Goal: Task Accomplishment & Management: Manage account settings

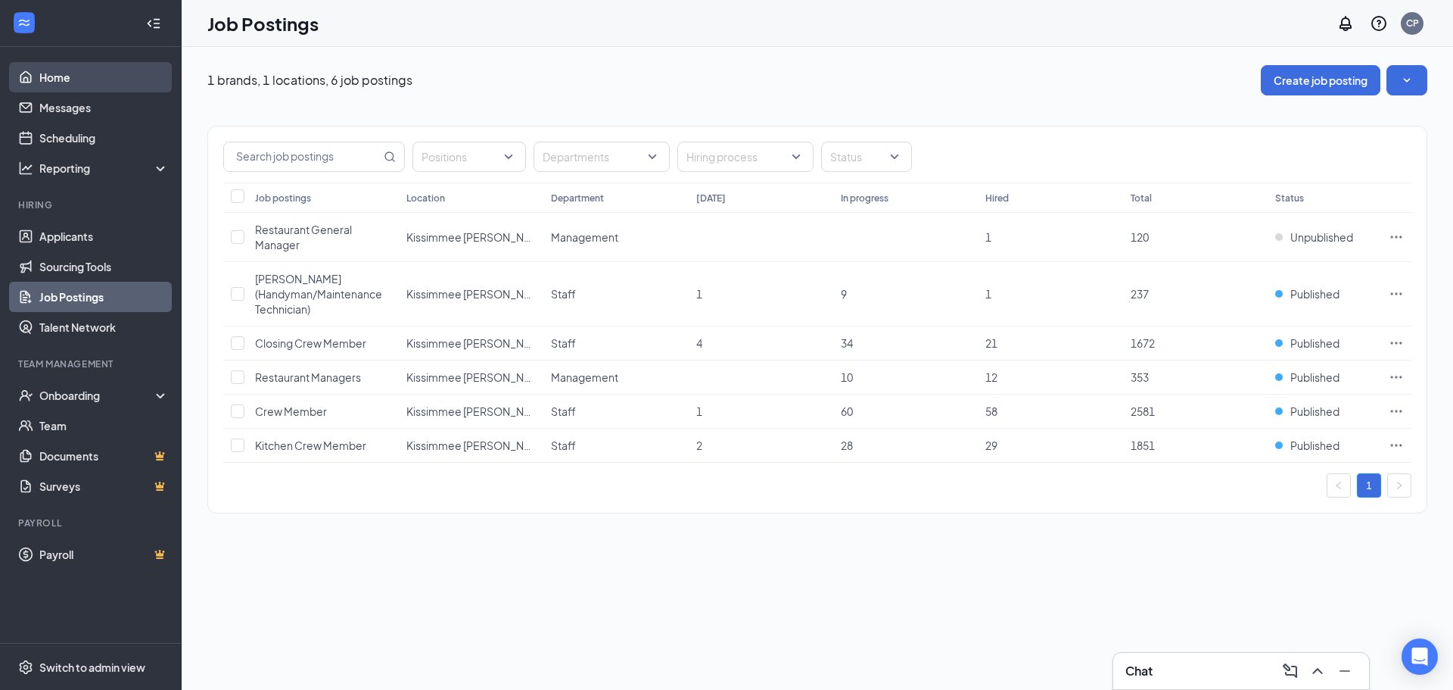
click at [96, 89] on link "Home" at bounding box center [103, 77] width 129 height 30
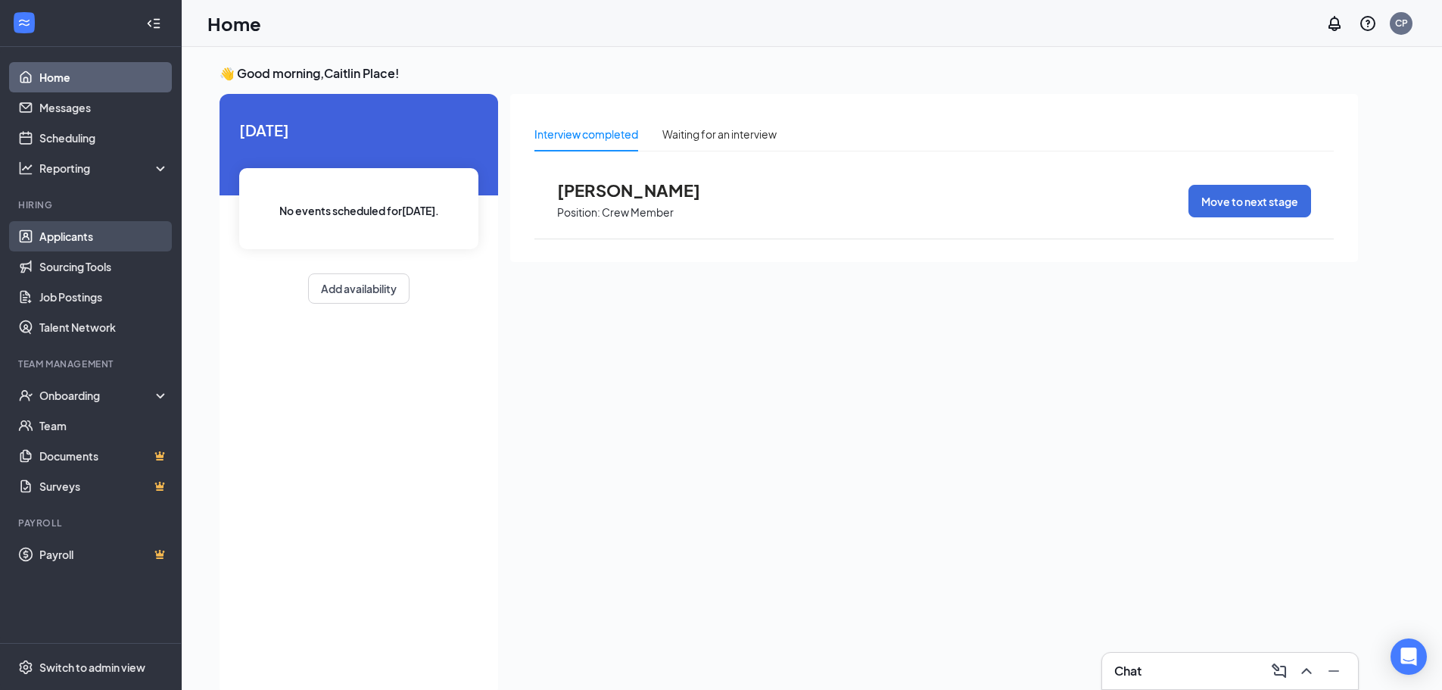
click at [94, 244] on link "Applicants" at bounding box center [103, 236] width 129 height 30
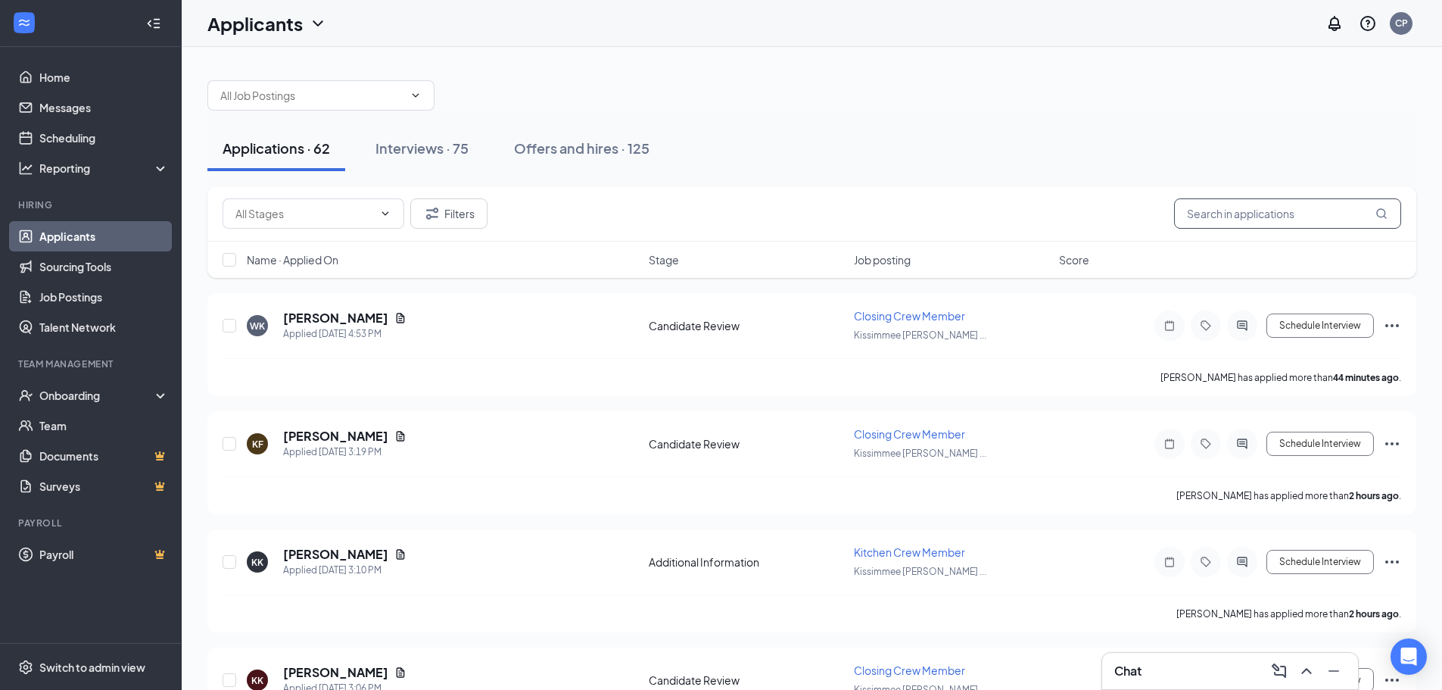
click at [1266, 210] on input "text" at bounding box center [1287, 213] width 227 height 30
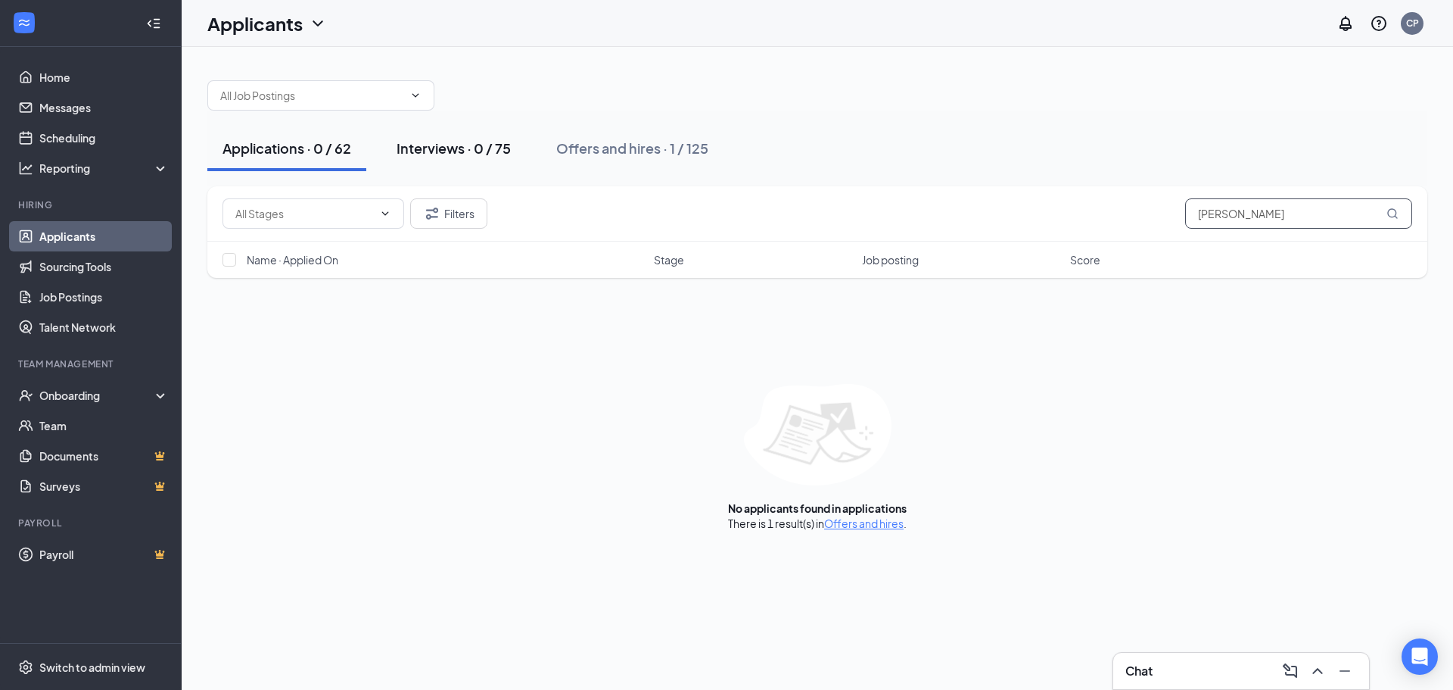
type input "[PERSON_NAME]"
click at [460, 139] on button "Interviews · 0 / 75" at bounding box center [453, 148] width 145 height 45
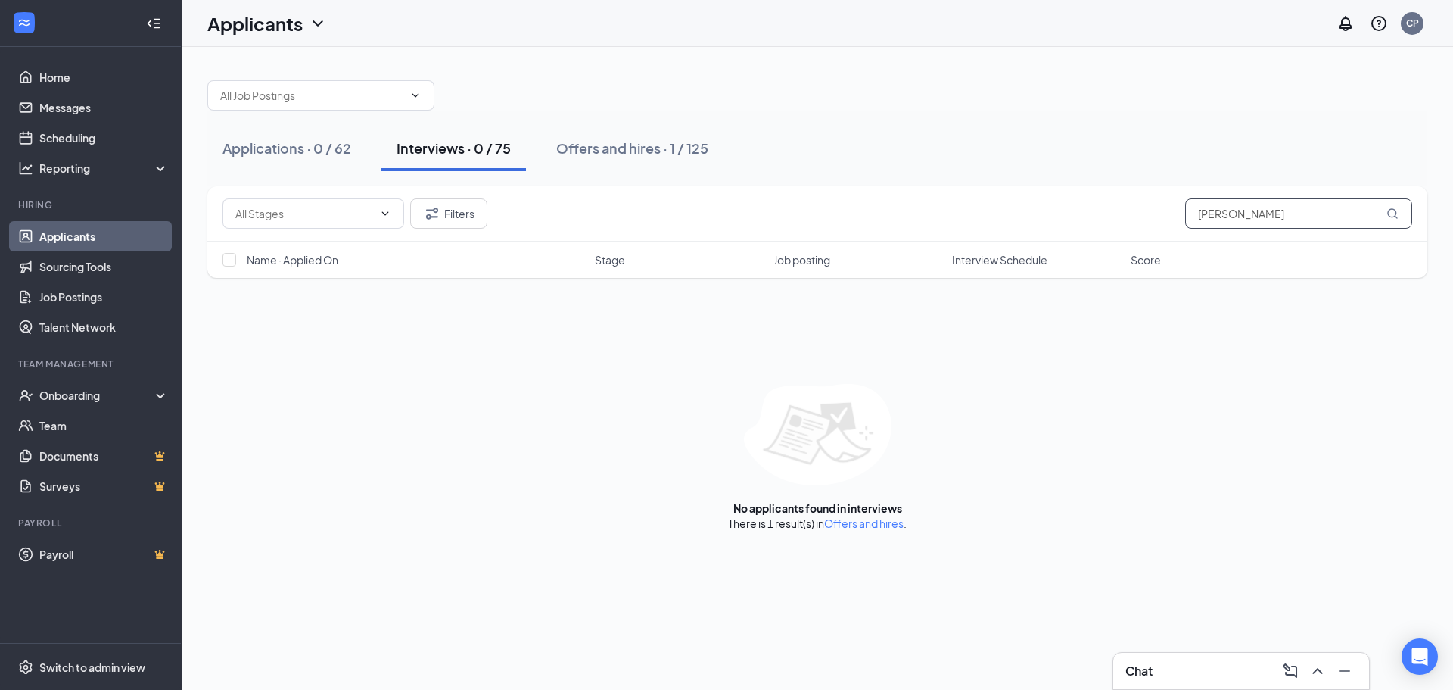
click at [1258, 220] on input "[PERSON_NAME]" at bounding box center [1298, 213] width 227 height 30
click at [471, 216] on button "Filters" at bounding box center [448, 213] width 77 height 30
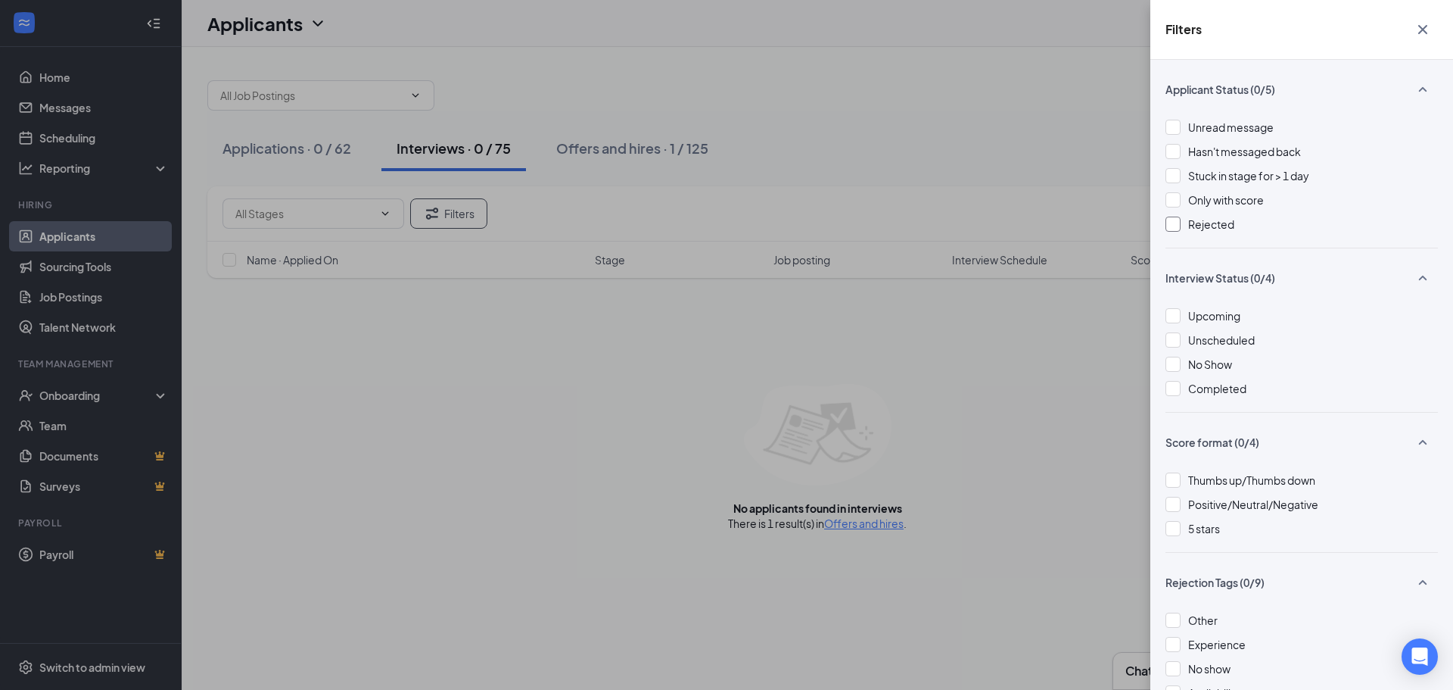
click at [1204, 227] on span "Rejected" at bounding box center [1211, 224] width 46 height 14
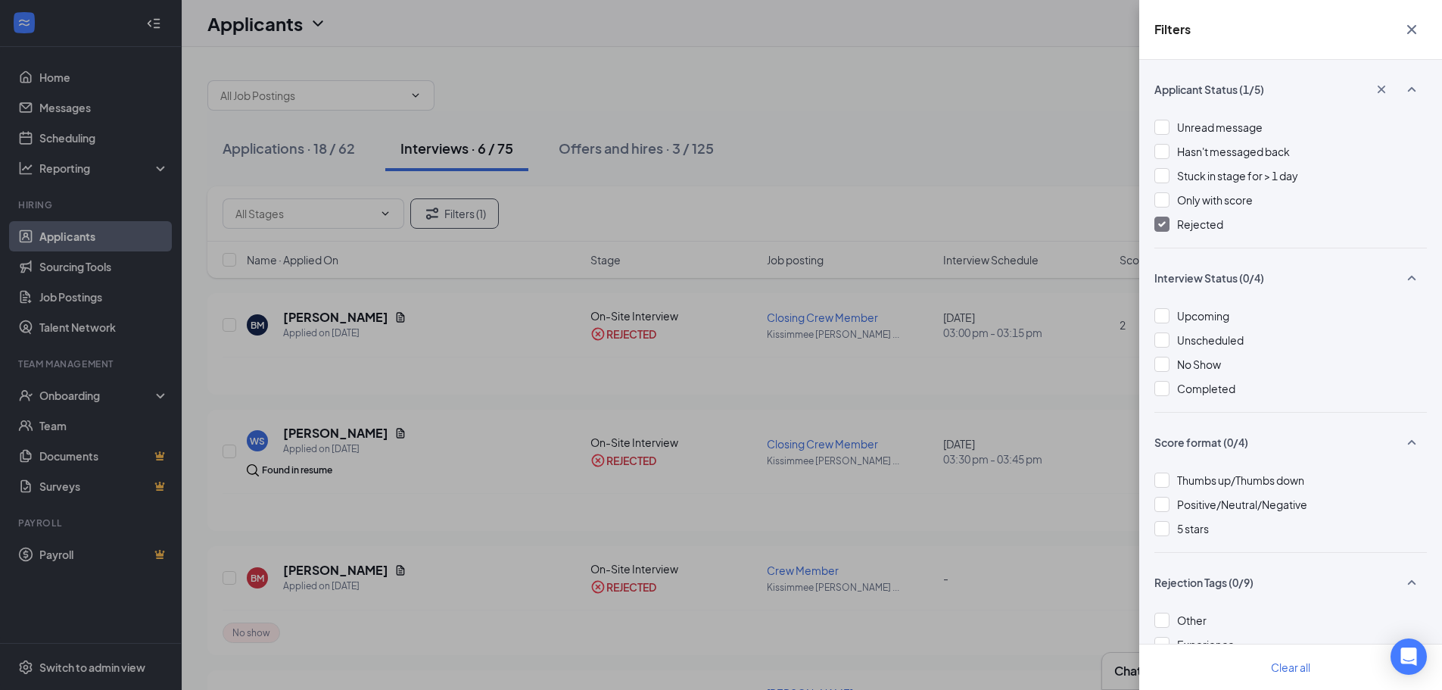
click at [1018, 167] on div "Filters Applicant Status (1/5) Unread message Hasn't messaged back Stuck in sta…" at bounding box center [721, 345] width 1442 height 690
click at [1413, 29] on icon "Cross" at bounding box center [1411, 29] width 9 height 9
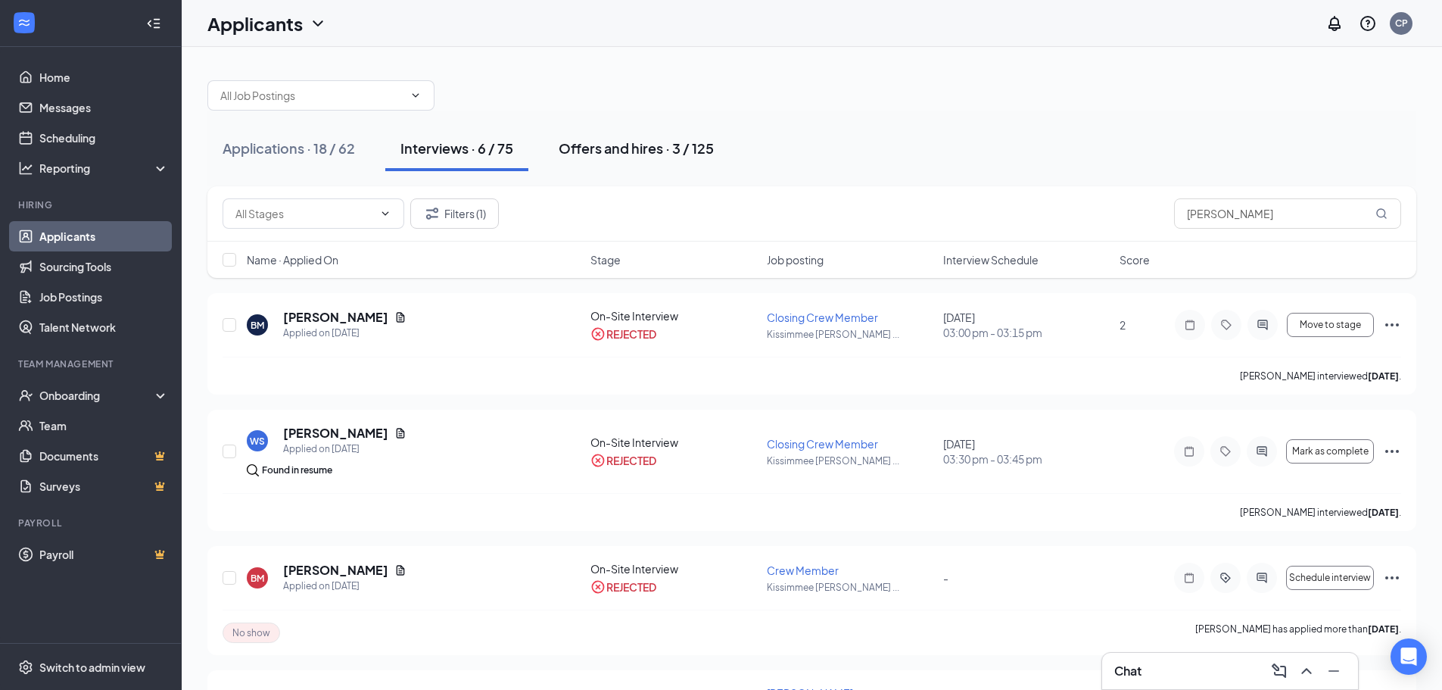
click at [576, 151] on div "Offers and hires · 3 / 125" at bounding box center [636, 148] width 155 height 19
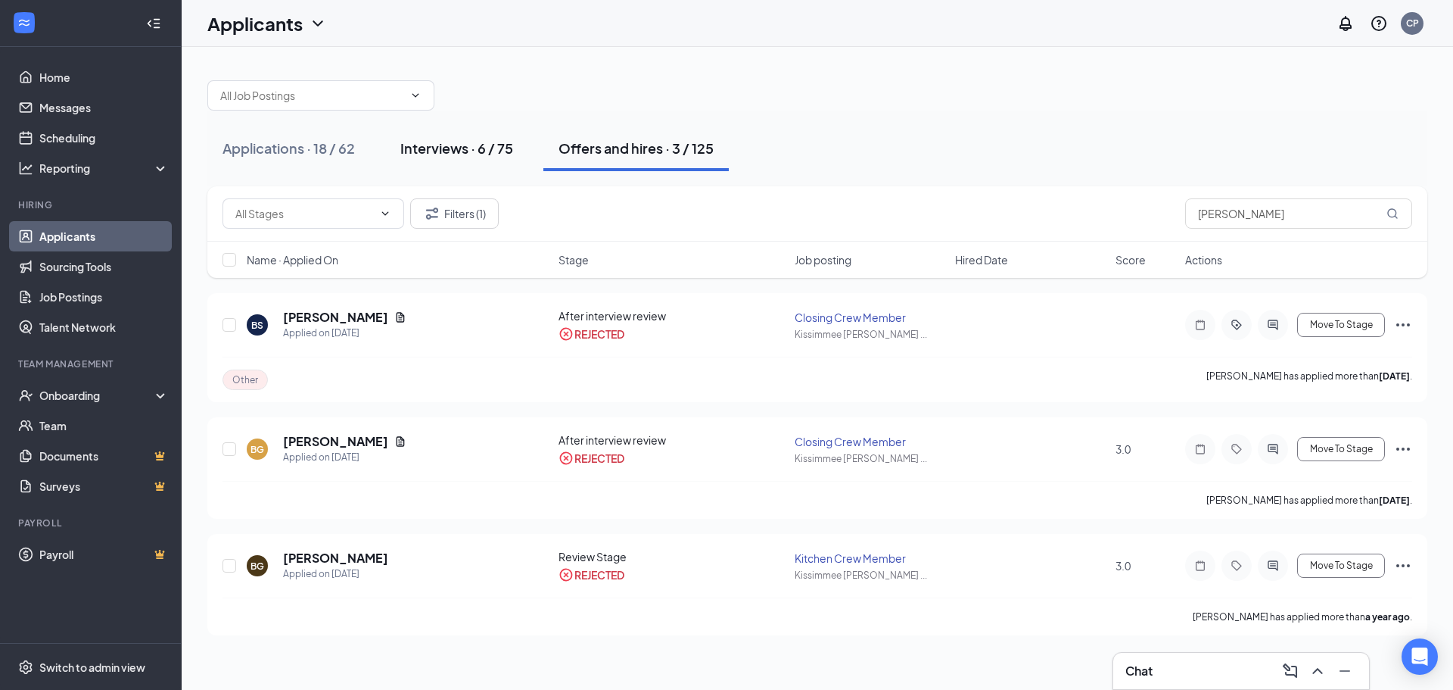
click at [502, 147] on div "Interviews · 6 / 75" at bounding box center [456, 148] width 113 height 19
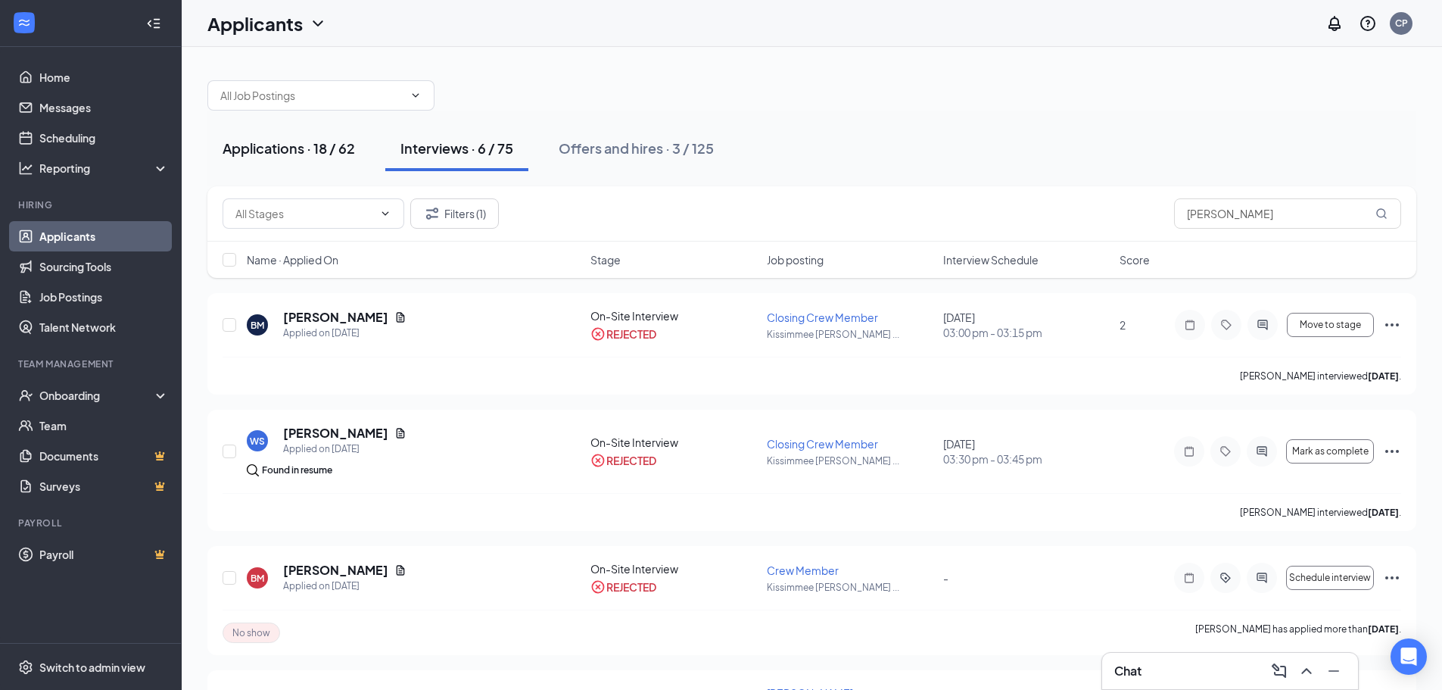
click at [286, 148] on div "Applications · 18 / 62" at bounding box center [289, 148] width 132 height 19
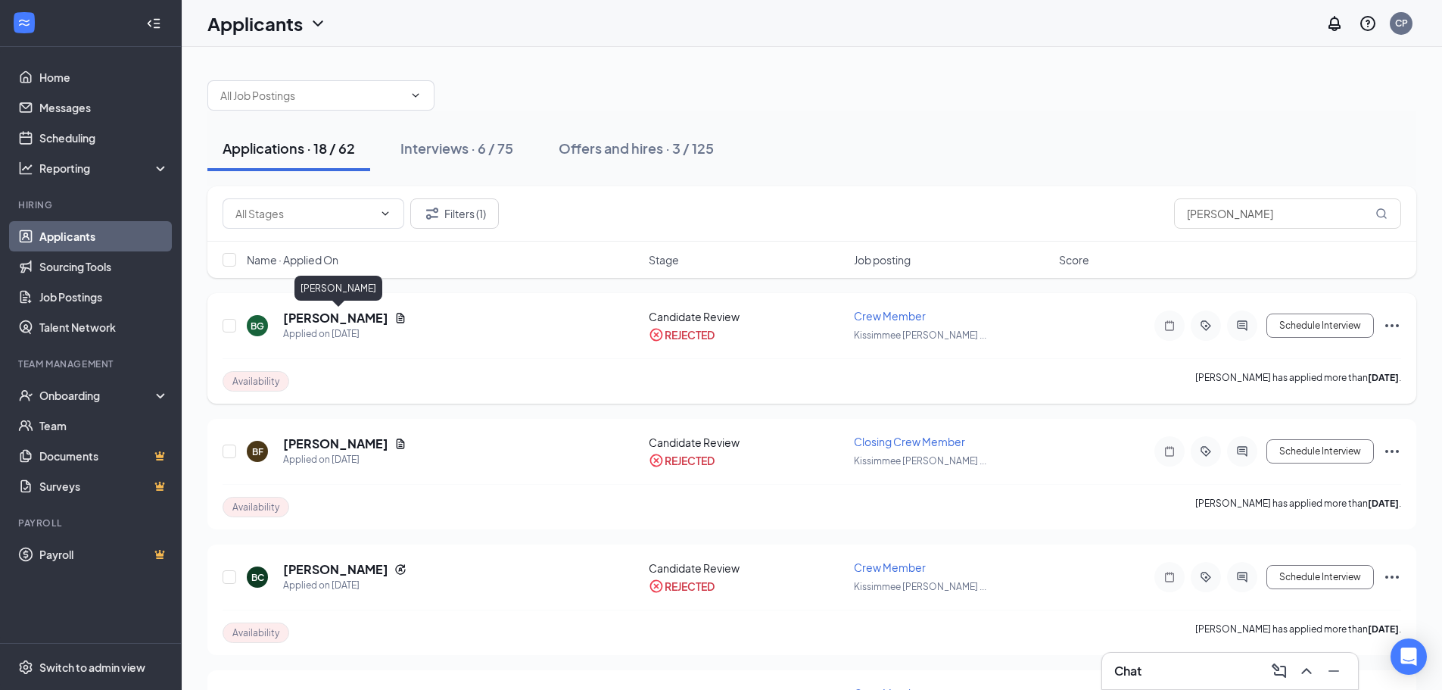
click at [372, 310] on h5 "[PERSON_NAME]" at bounding box center [335, 318] width 105 height 17
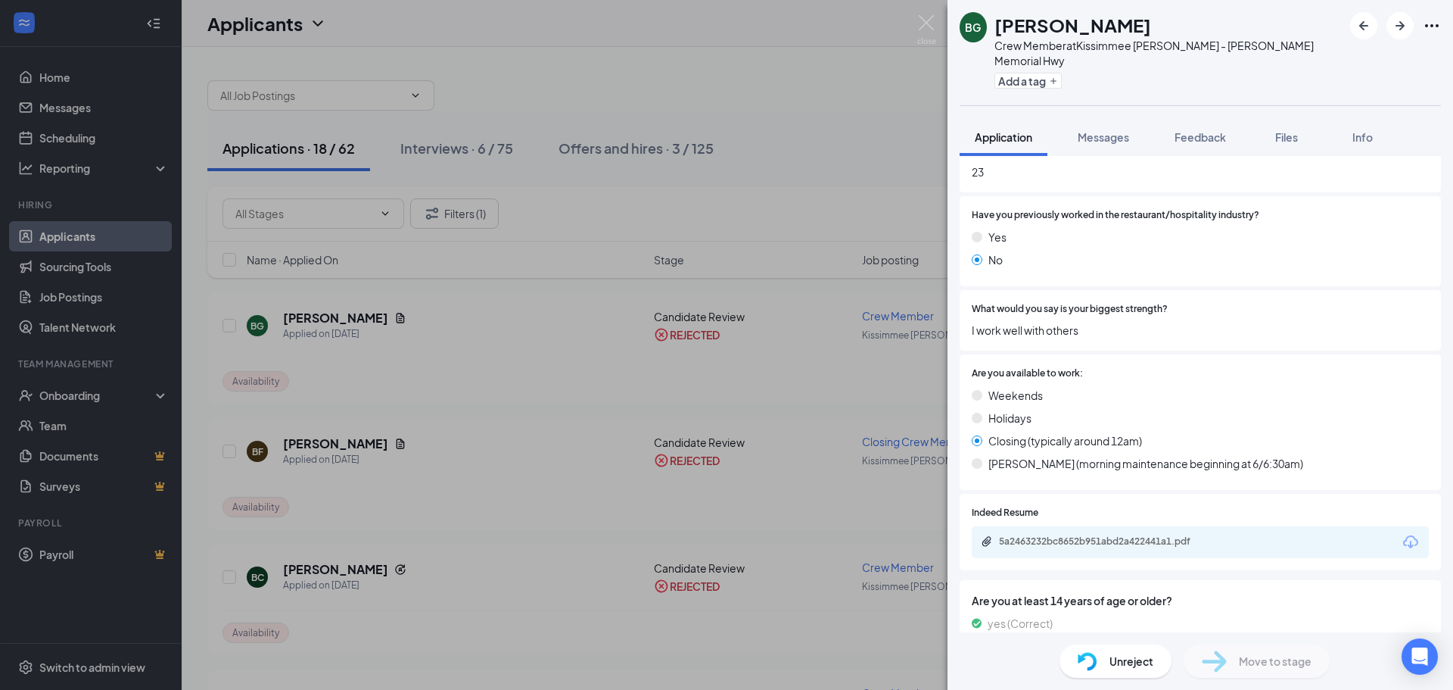
scroll to position [493, 0]
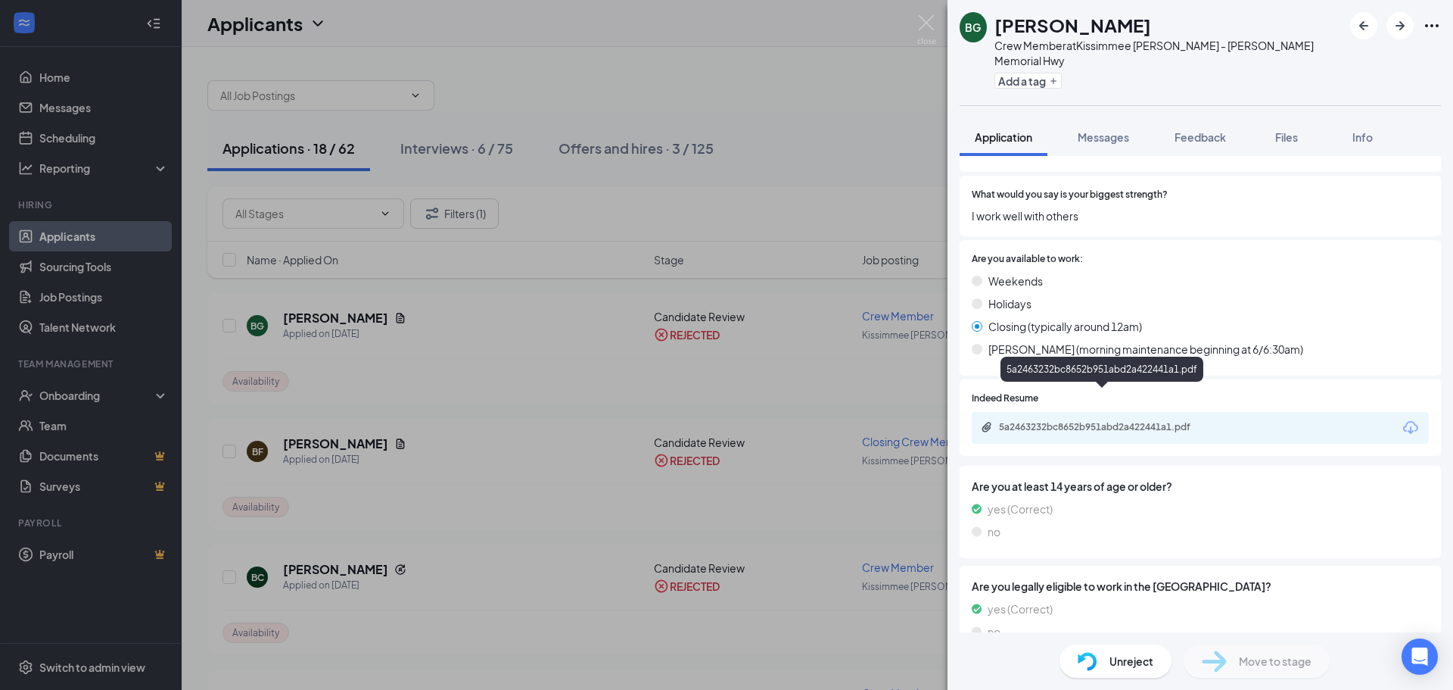
click at [1165, 421] on div "5a2463232bc8652b951abd2a422441a1.pdf" at bounding box center [1105, 427] width 212 height 12
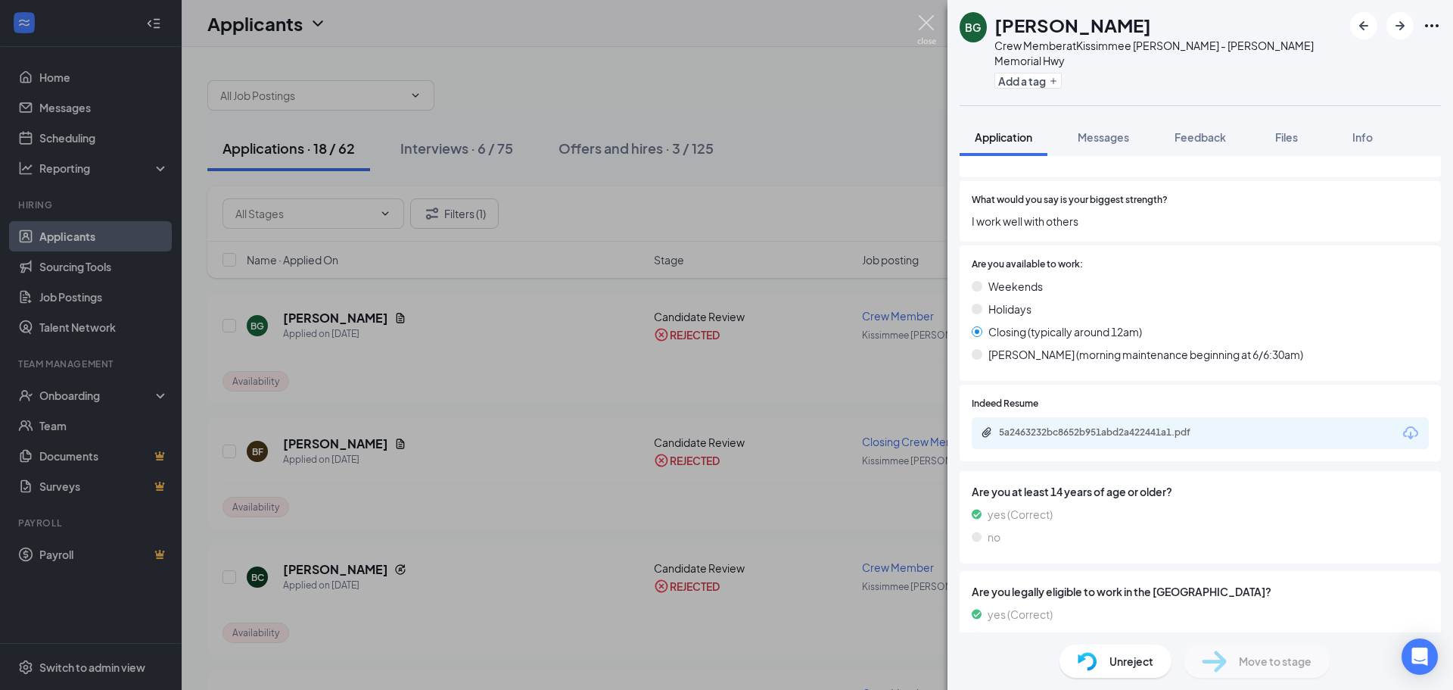
drag, startPoint x: 926, startPoint y: 33, endPoint x: 1005, endPoint y: 51, distance: 80.6
click at [926, 33] on img at bounding box center [926, 30] width 19 height 30
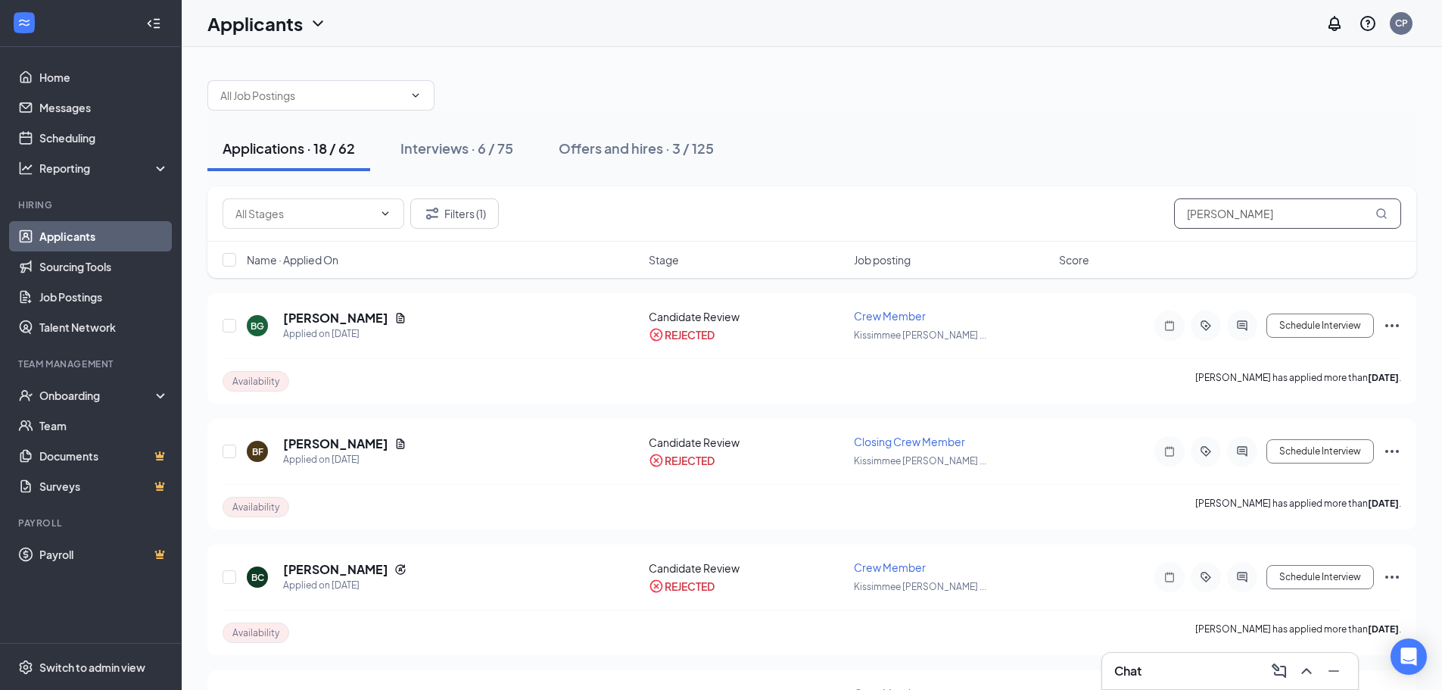
click at [1275, 205] on input "[PERSON_NAME]" at bounding box center [1287, 213] width 227 height 30
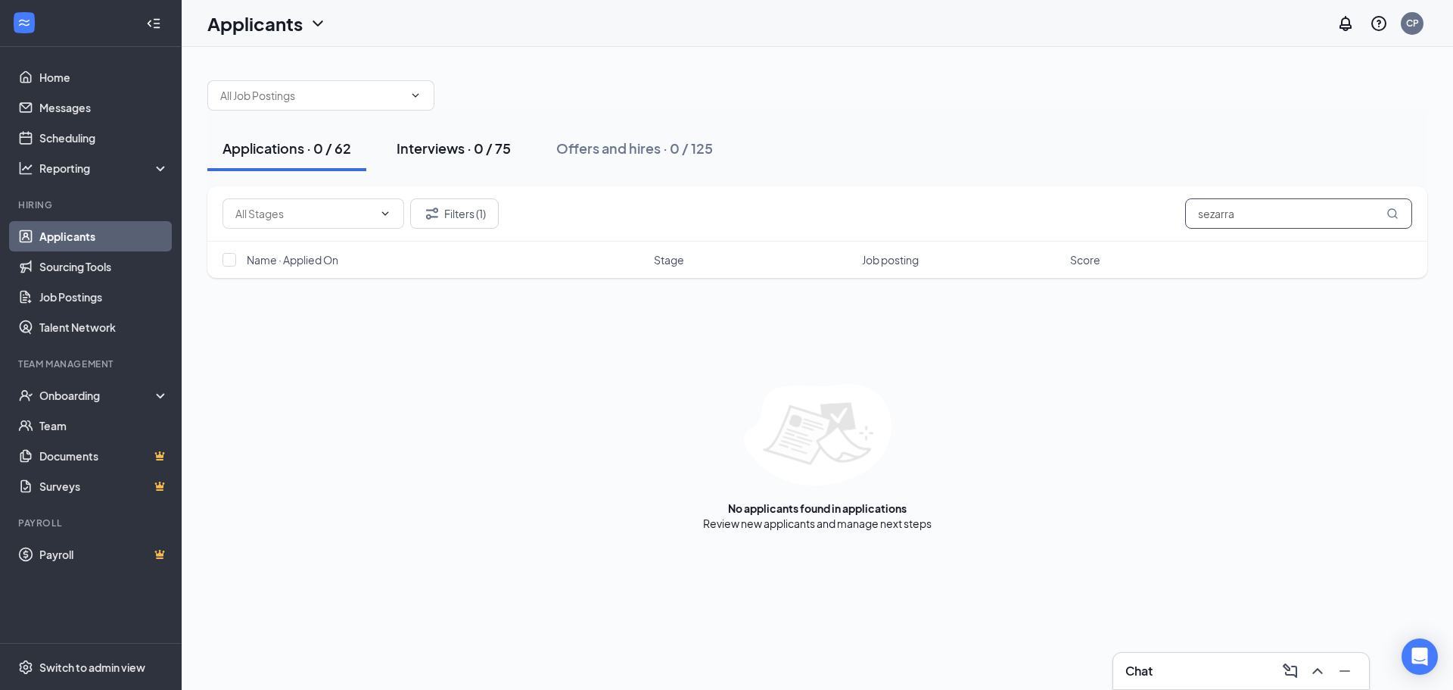
type input "sezarra"
click at [453, 148] on div "Interviews · 0 / 75" at bounding box center [454, 148] width 114 height 19
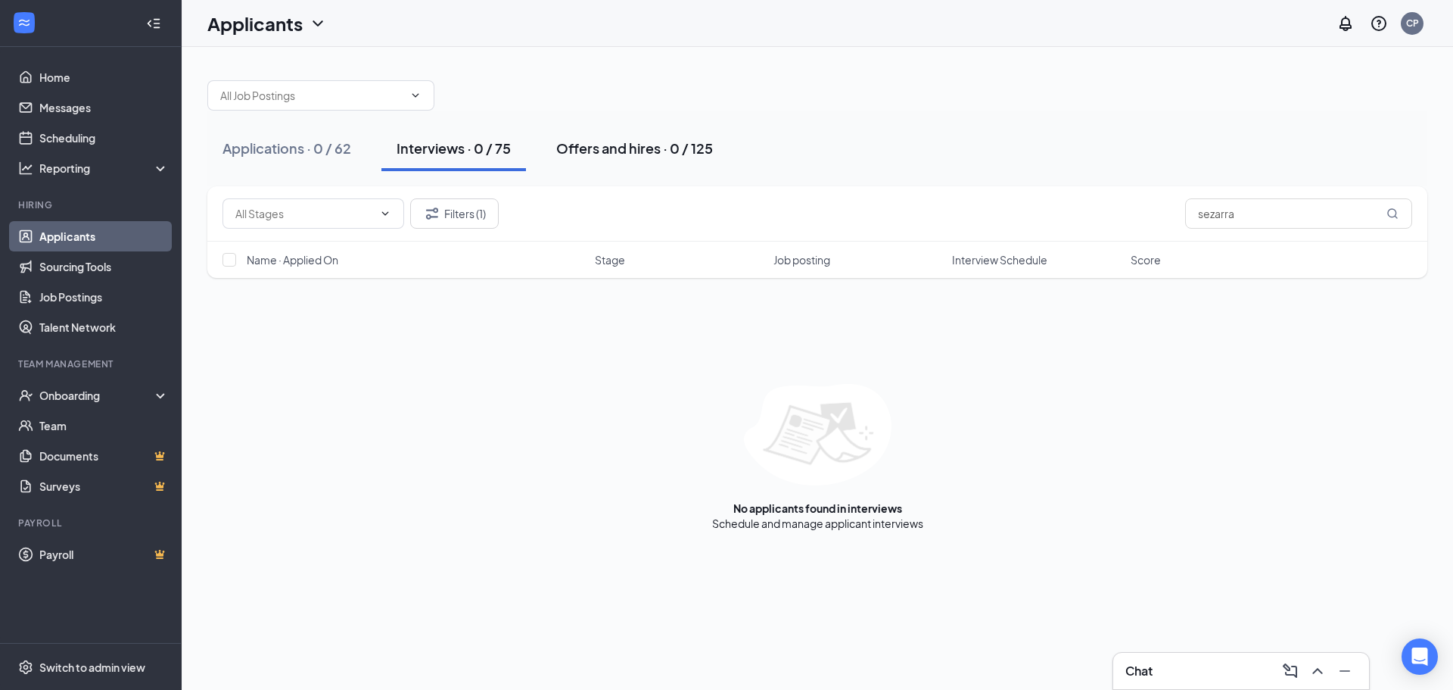
click at [602, 139] on div "Offers and hires · 0 / 125" at bounding box center [634, 148] width 157 height 19
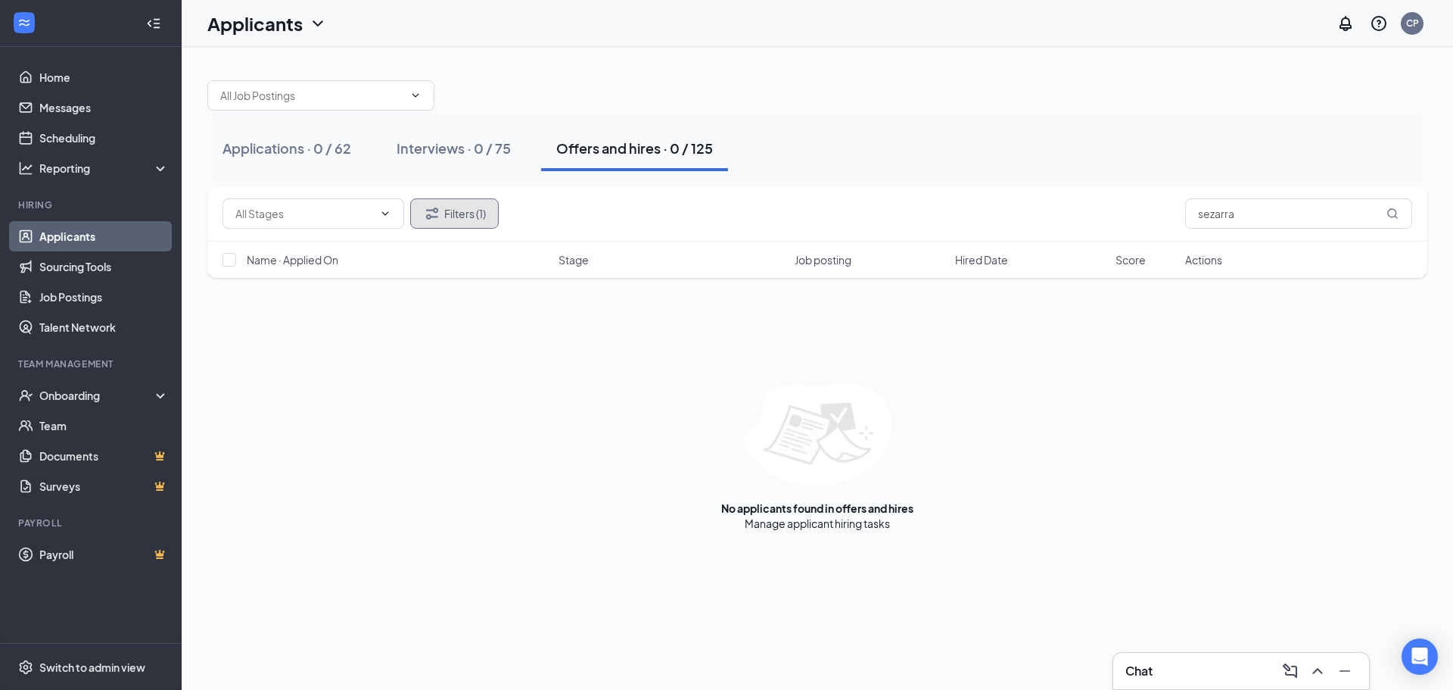
click at [464, 216] on button "Filters (1)" at bounding box center [454, 213] width 89 height 30
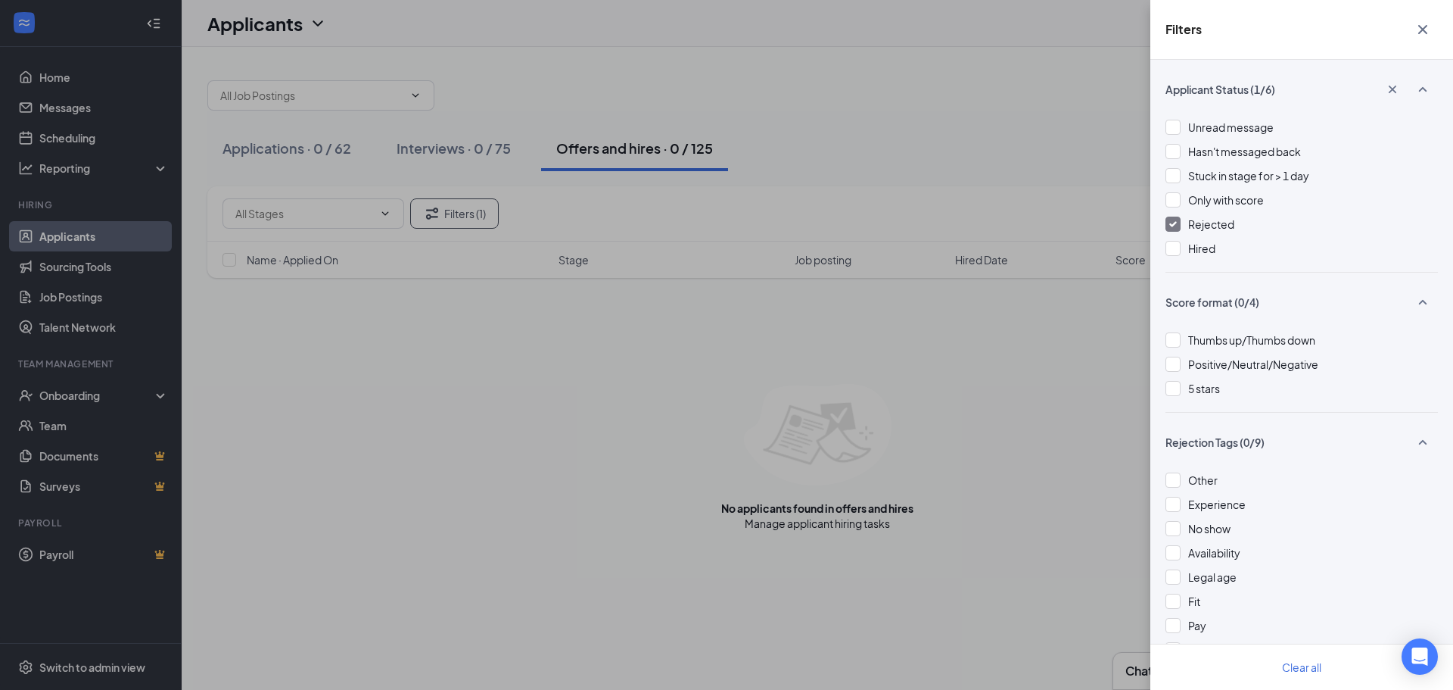
click at [1206, 225] on span "Rejected" at bounding box center [1211, 224] width 46 height 14
click at [1078, 110] on div "Filters Applicant Status (0/6) Unread message Hasn't messaged back Stuck in sta…" at bounding box center [726, 345] width 1453 height 690
click at [1415, 36] on icon "Cross" at bounding box center [1423, 29] width 18 height 18
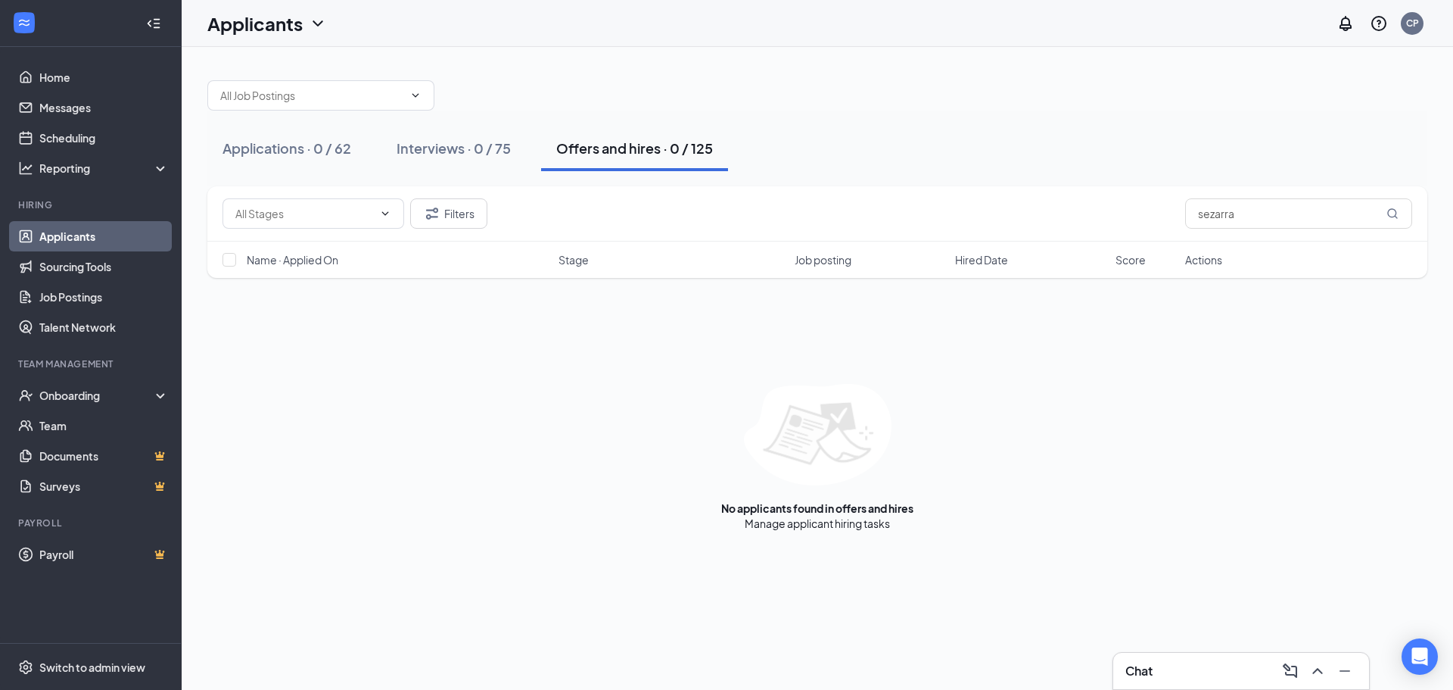
click at [1317, 184] on div "Applications · 0 / 62 Interviews · 0 / 75 Offers and hires · 0 / 125" at bounding box center [817, 149] width 1220 height 76
click at [1297, 218] on input "sezarra" at bounding box center [1298, 213] width 227 height 30
click at [278, 151] on div "Applications · 0 / 62" at bounding box center [287, 148] width 129 height 19
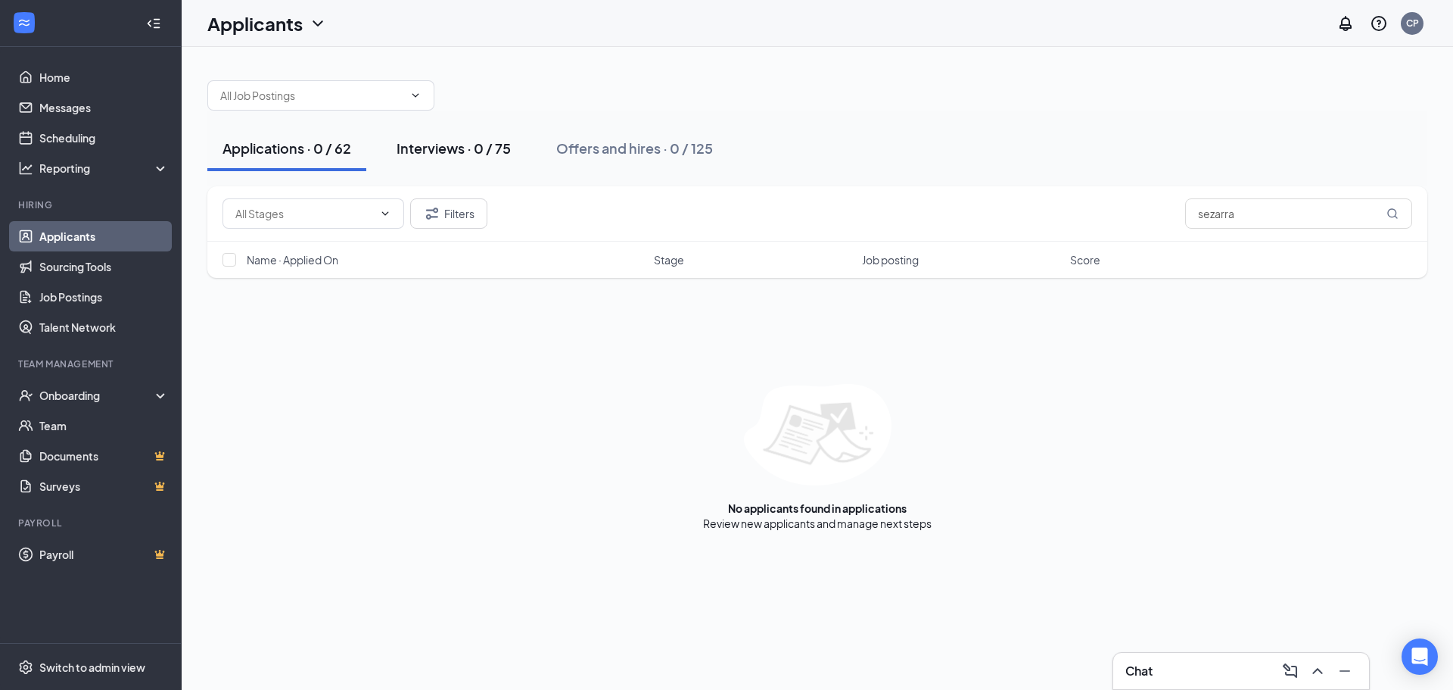
click at [451, 139] on div "Interviews · 0 / 75" at bounding box center [454, 148] width 114 height 19
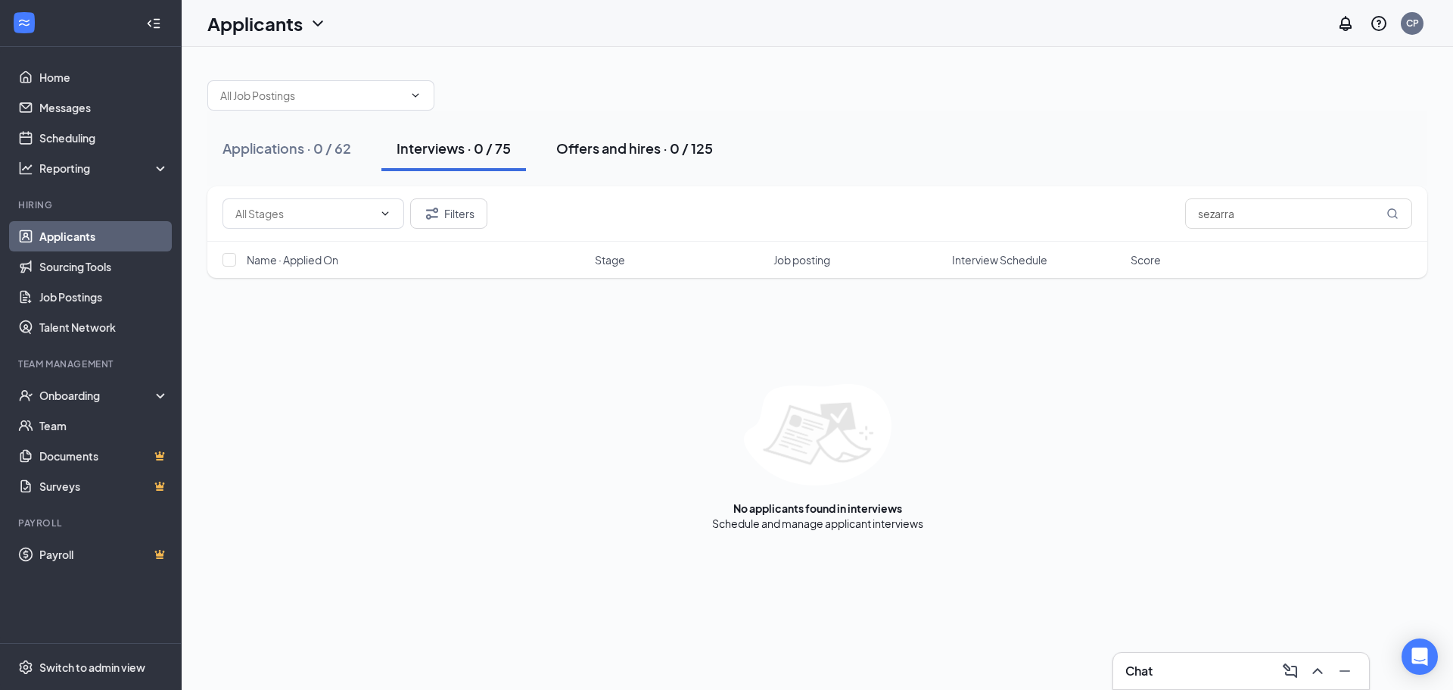
click at [625, 144] on div "Offers and hires · 0 / 125" at bounding box center [634, 148] width 157 height 19
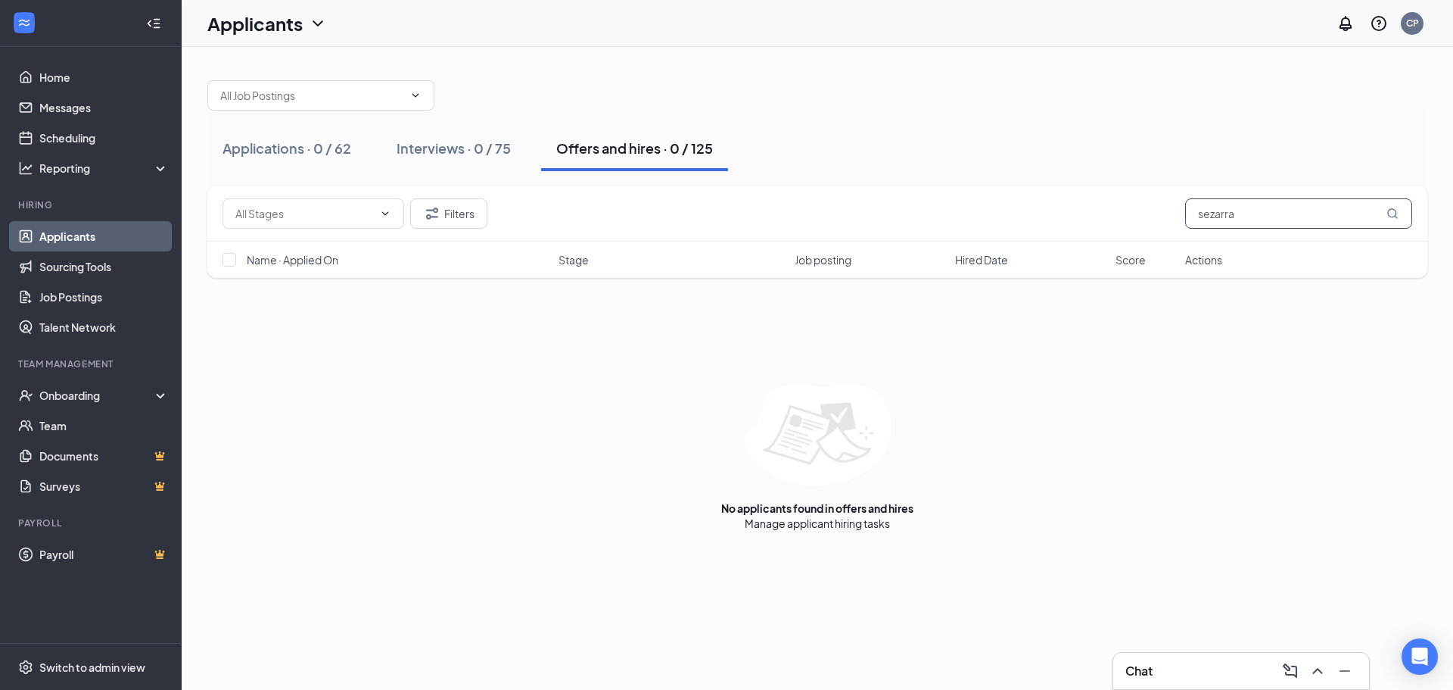
click at [1305, 211] on input "sezarra" at bounding box center [1298, 213] width 227 height 30
click at [1303, 209] on input "sezarra" at bounding box center [1298, 213] width 227 height 30
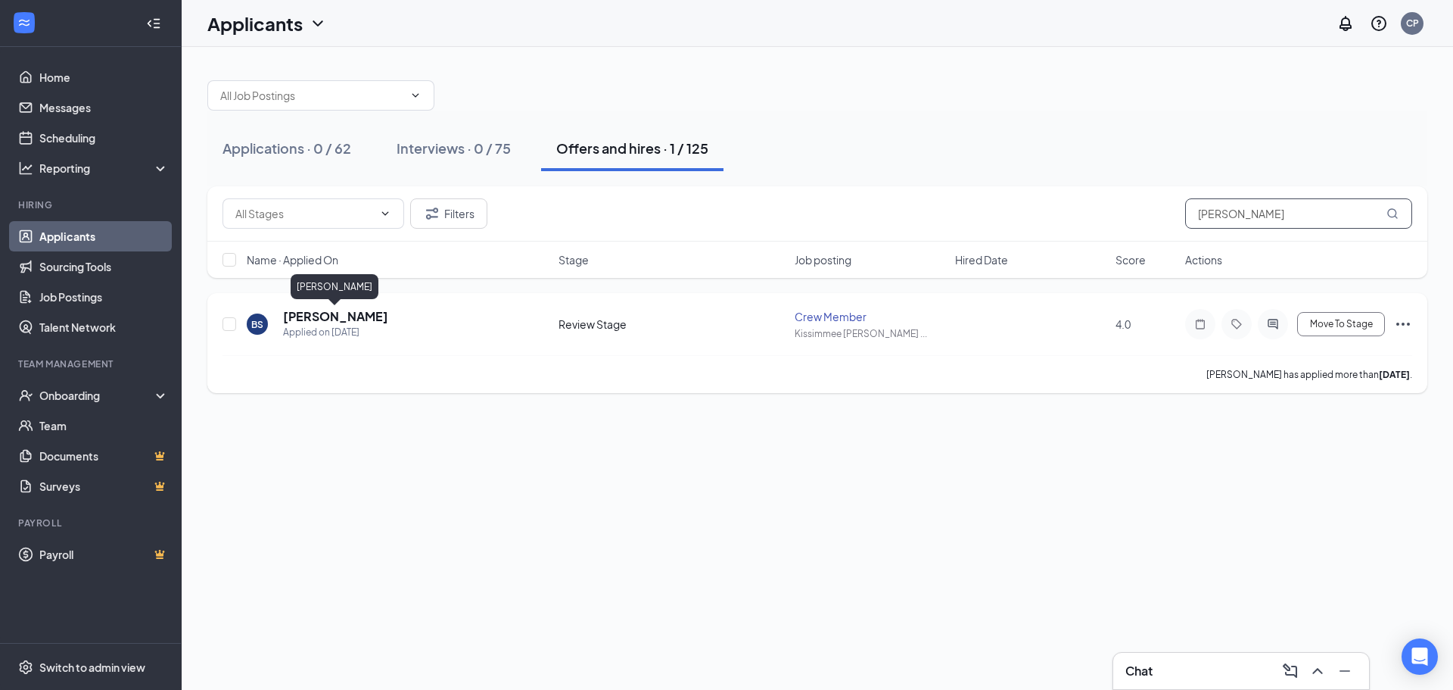
type input "[PERSON_NAME]"
click at [344, 315] on h5 "[PERSON_NAME]" at bounding box center [335, 316] width 105 height 17
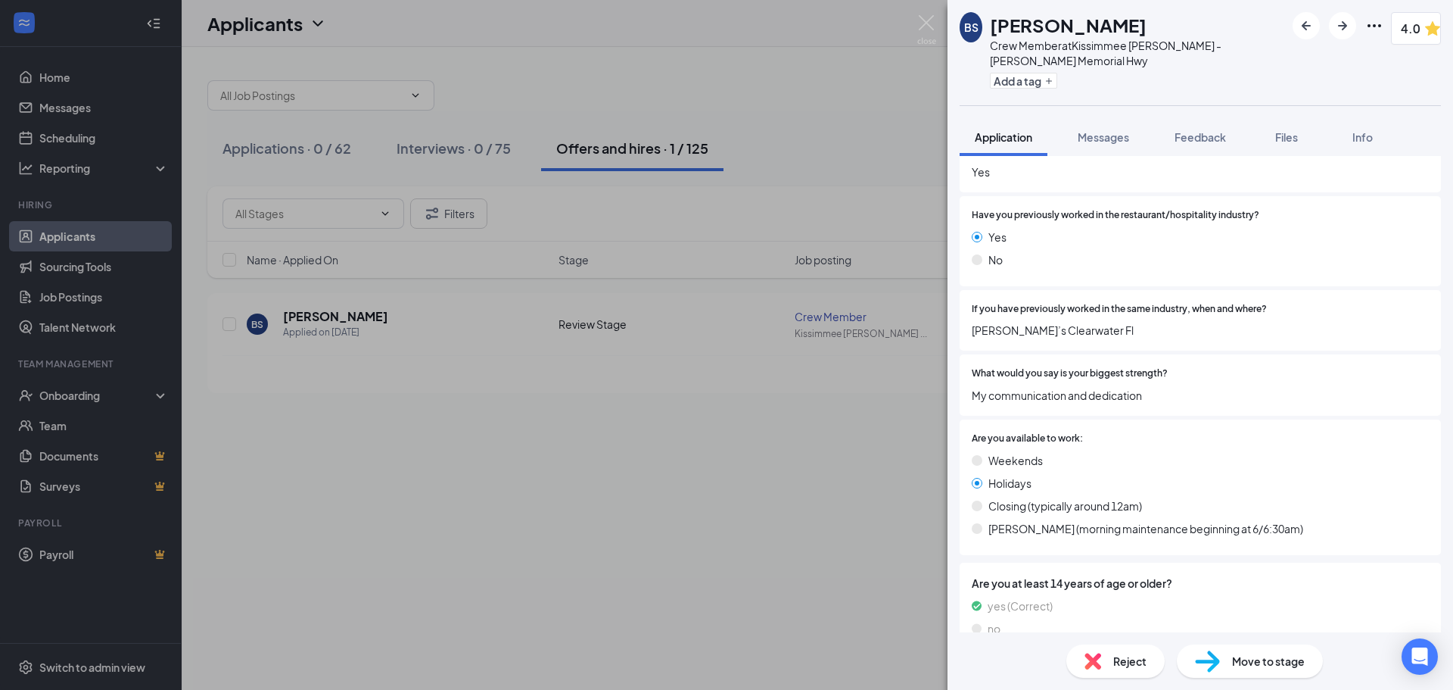
scroll to position [490, 0]
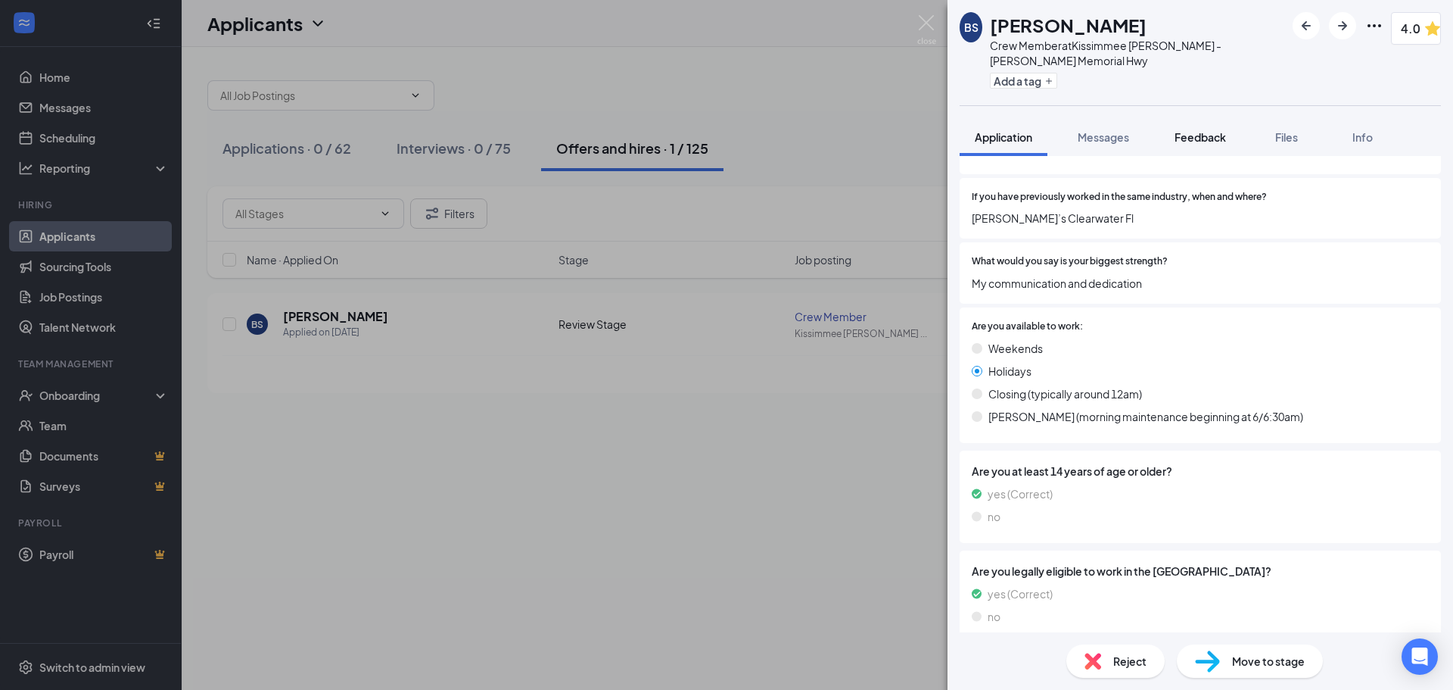
click at [1222, 145] on button "Feedback" at bounding box center [1201, 137] width 82 height 38
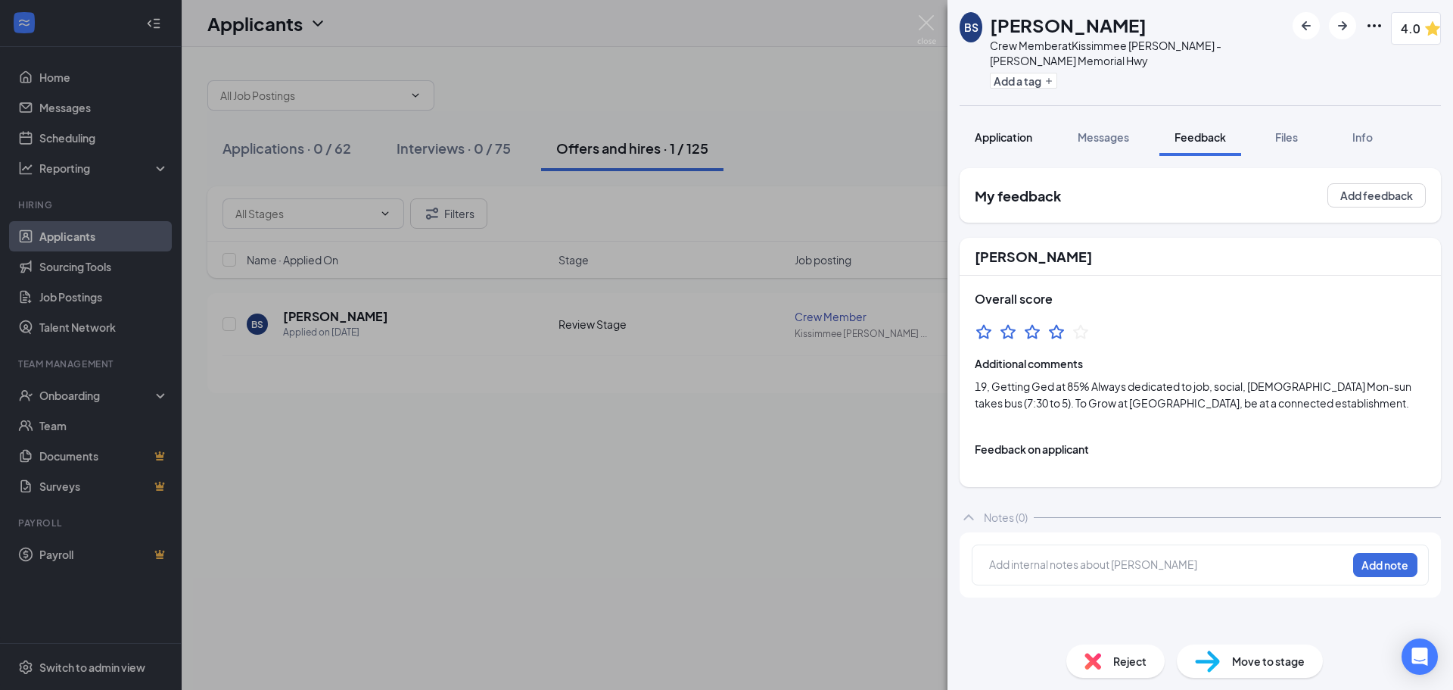
click at [1016, 123] on button "Application" at bounding box center [1004, 137] width 88 height 38
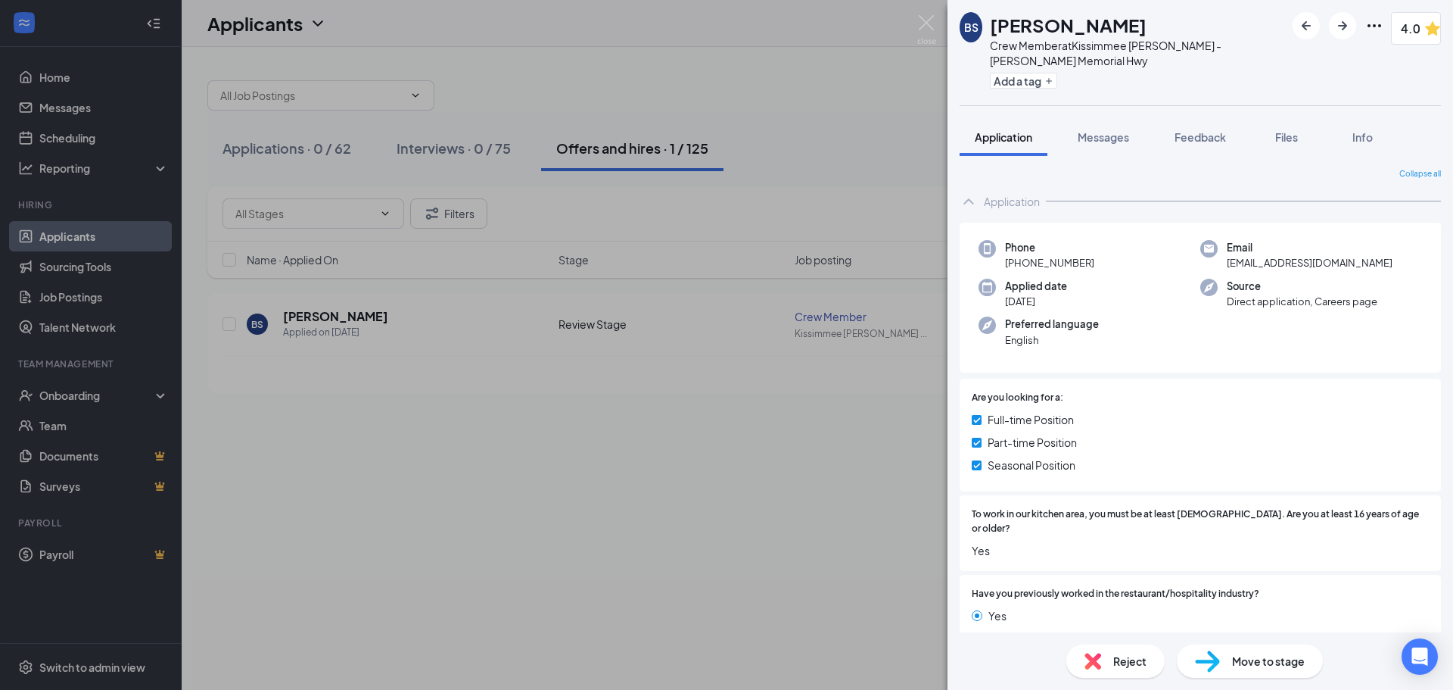
click at [931, 18] on img at bounding box center [926, 30] width 19 height 30
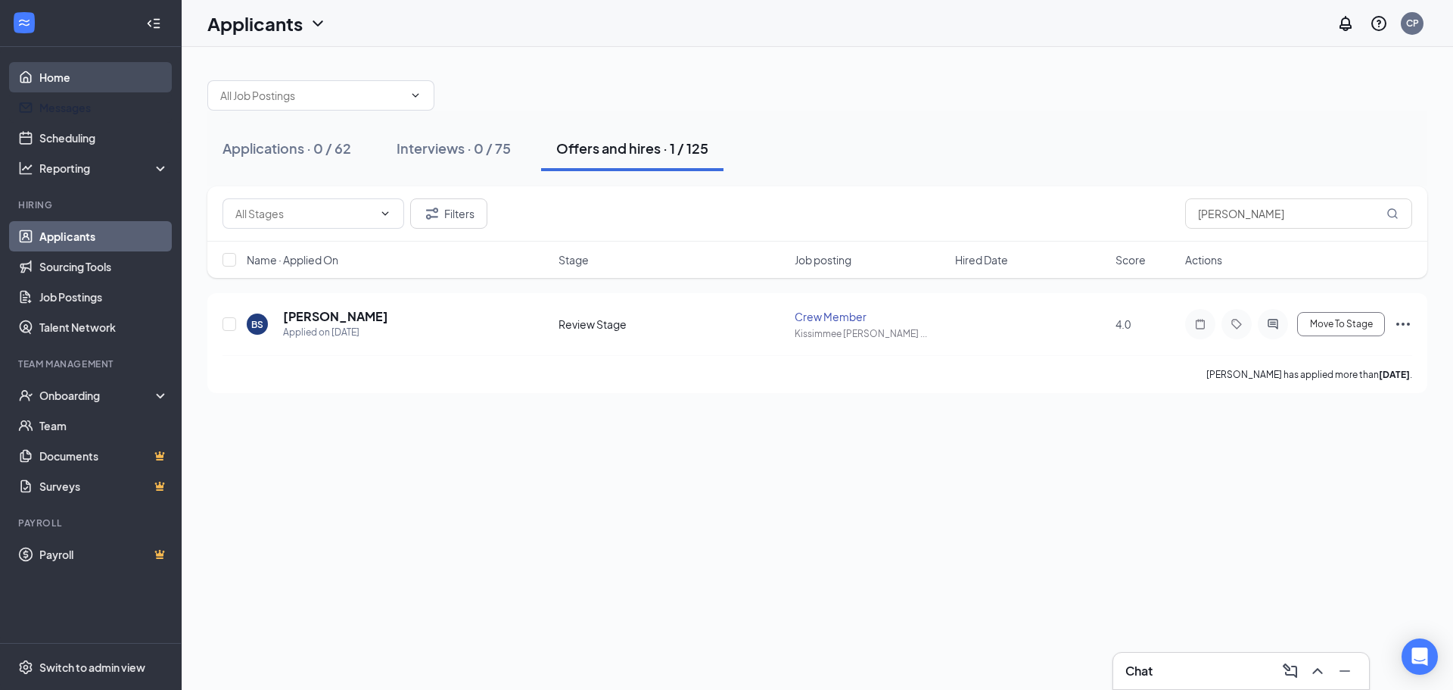
click at [83, 64] on link "Home" at bounding box center [103, 77] width 129 height 30
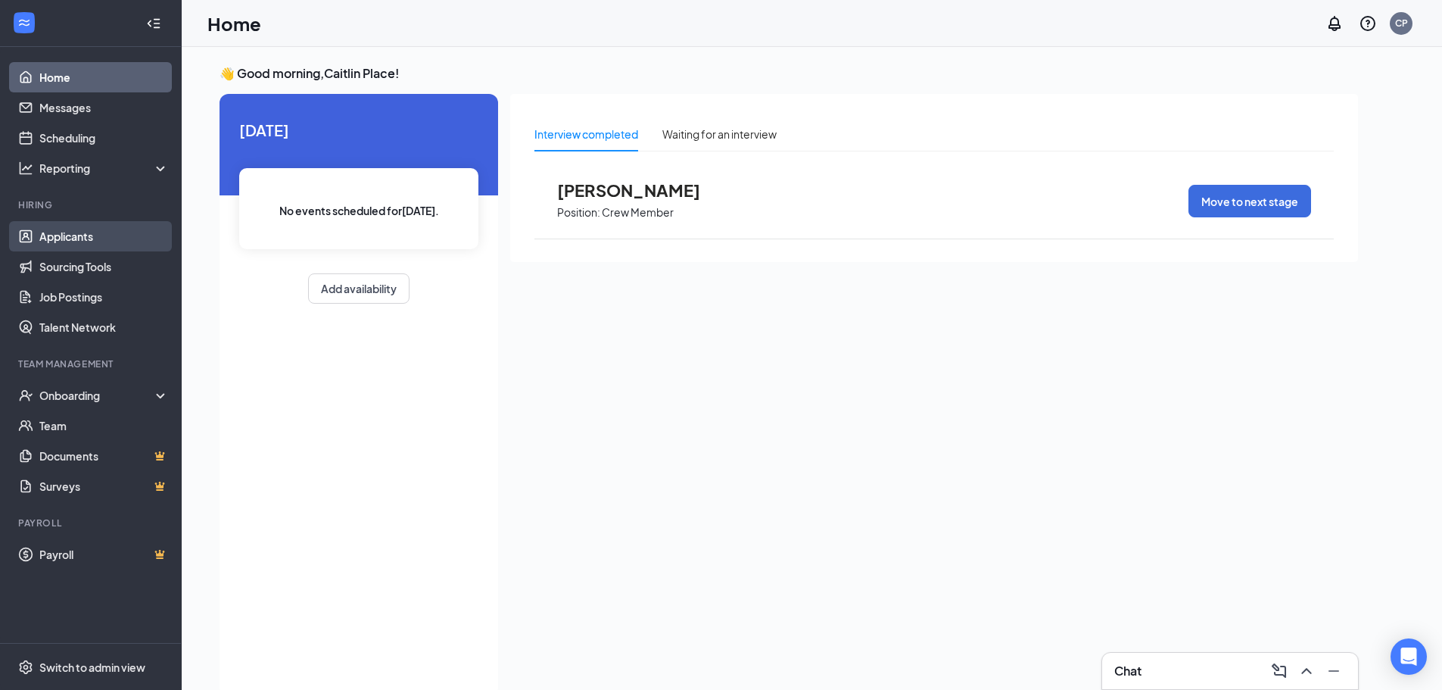
click at [99, 225] on link "Applicants" at bounding box center [103, 236] width 129 height 30
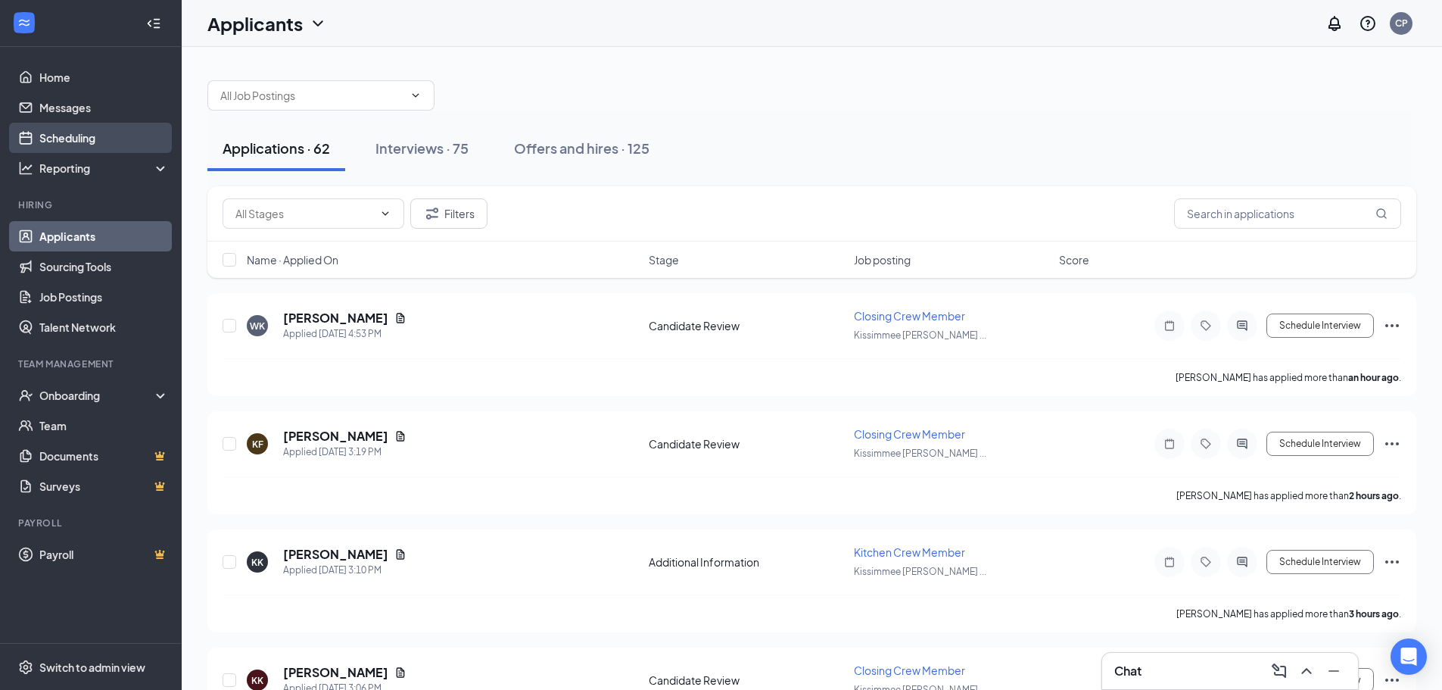
click at [79, 137] on link "Scheduling" at bounding box center [103, 138] width 129 height 30
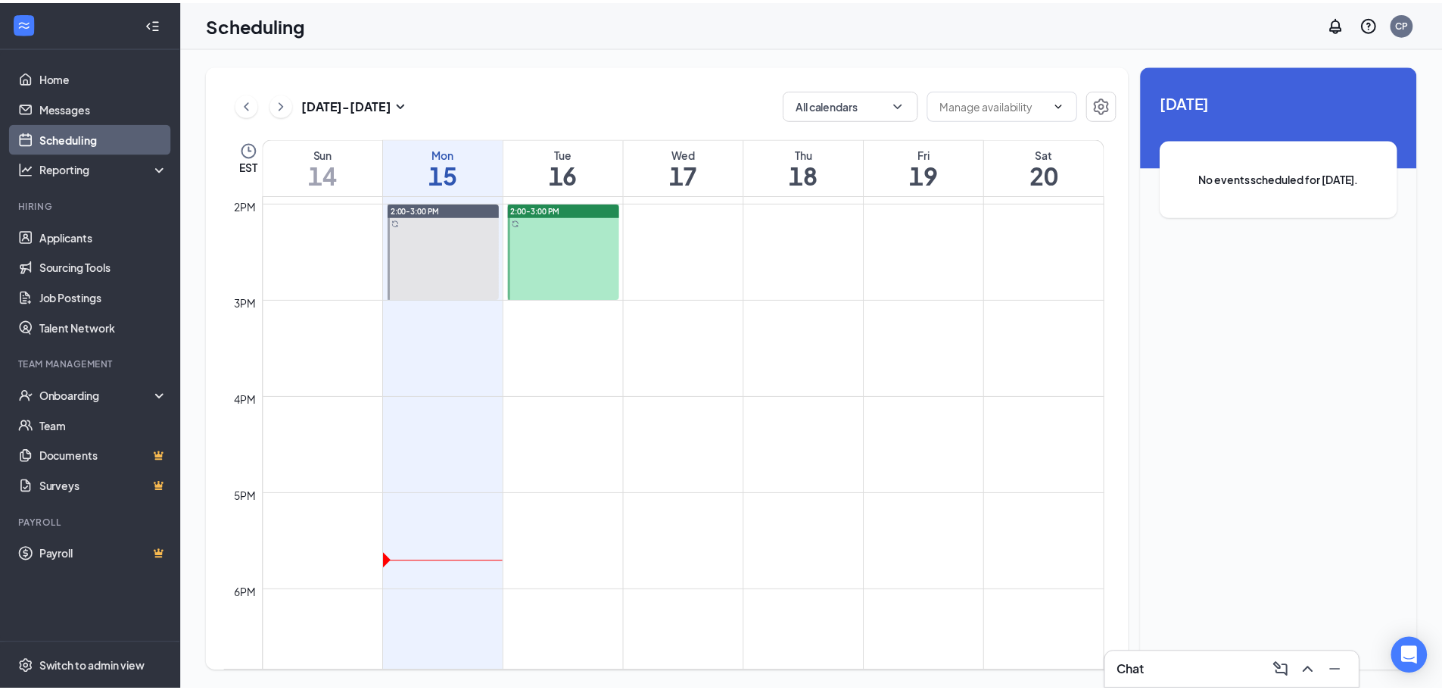
scroll to position [1274, 0]
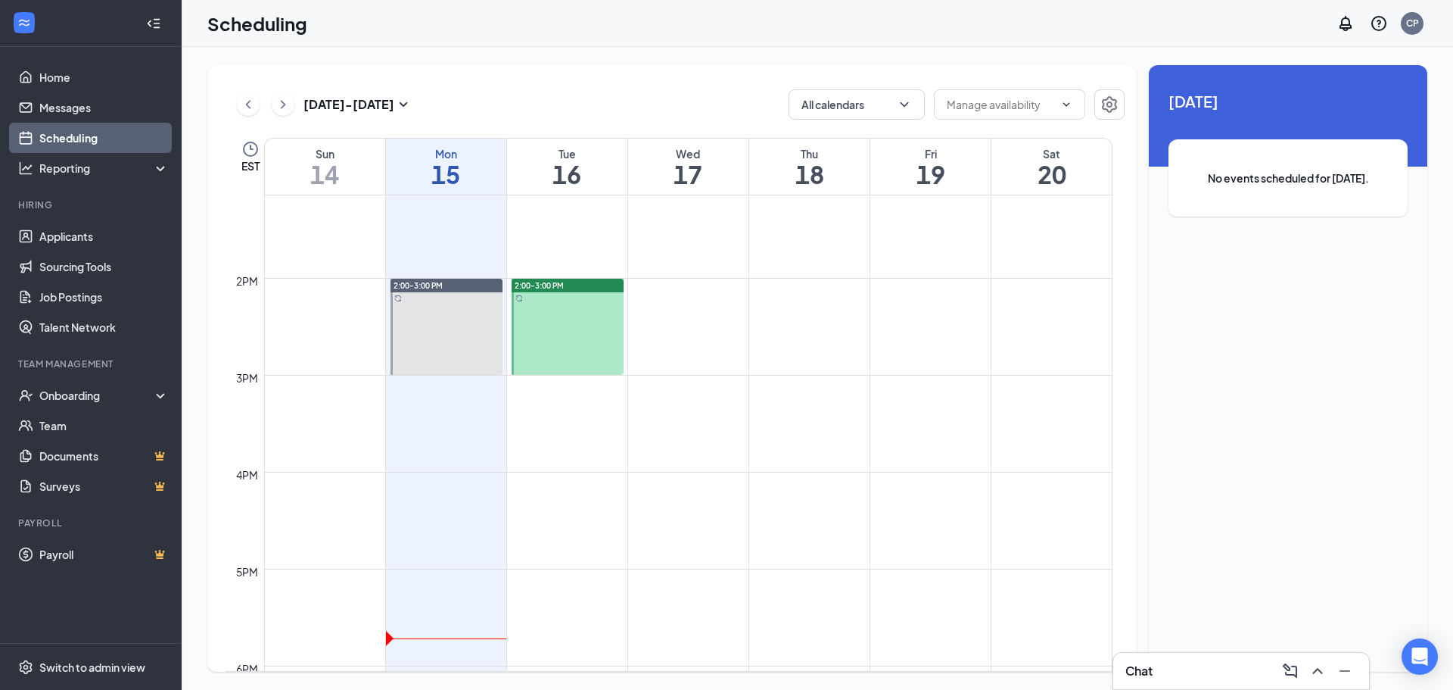
click at [559, 322] on div at bounding box center [568, 327] width 112 height 96
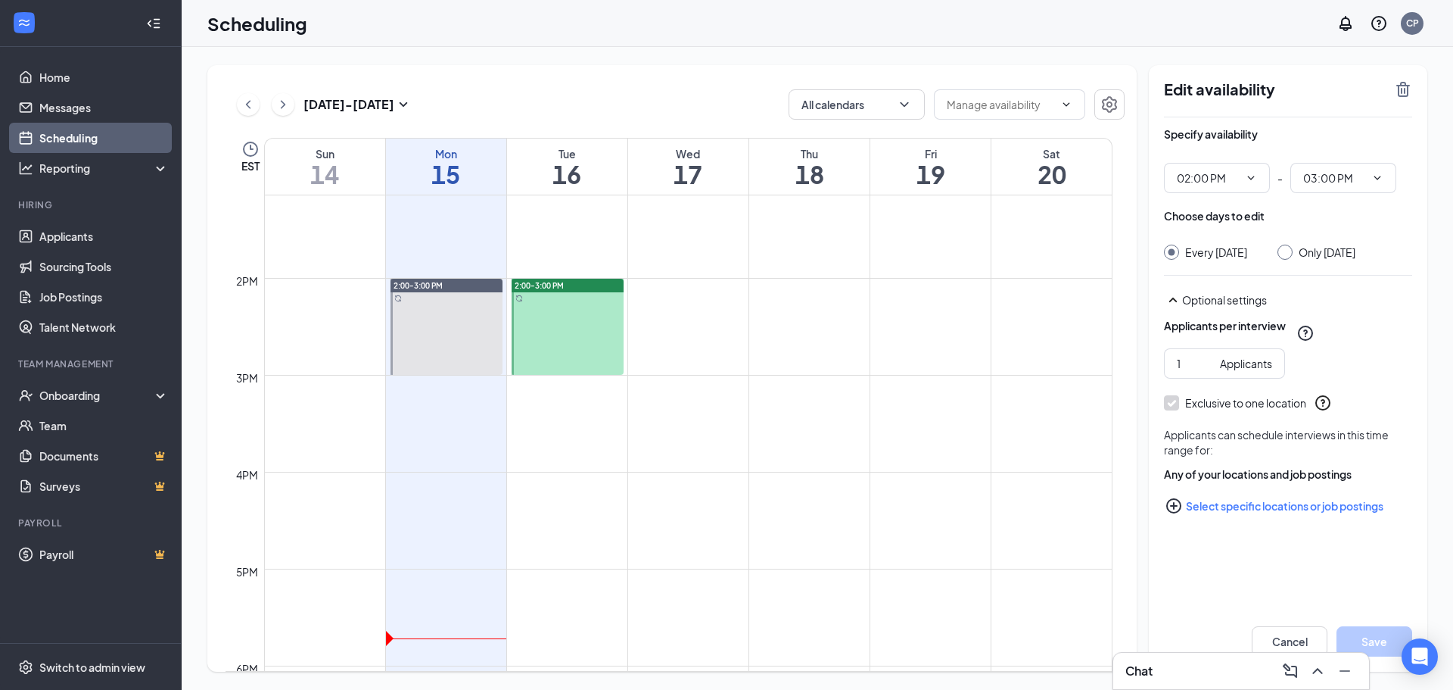
click at [565, 282] on div "2:00-3:00 PM" at bounding box center [568, 286] width 112 height 14
click at [75, 131] on link "Scheduling" at bounding box center [103, 138] width 129 height 30
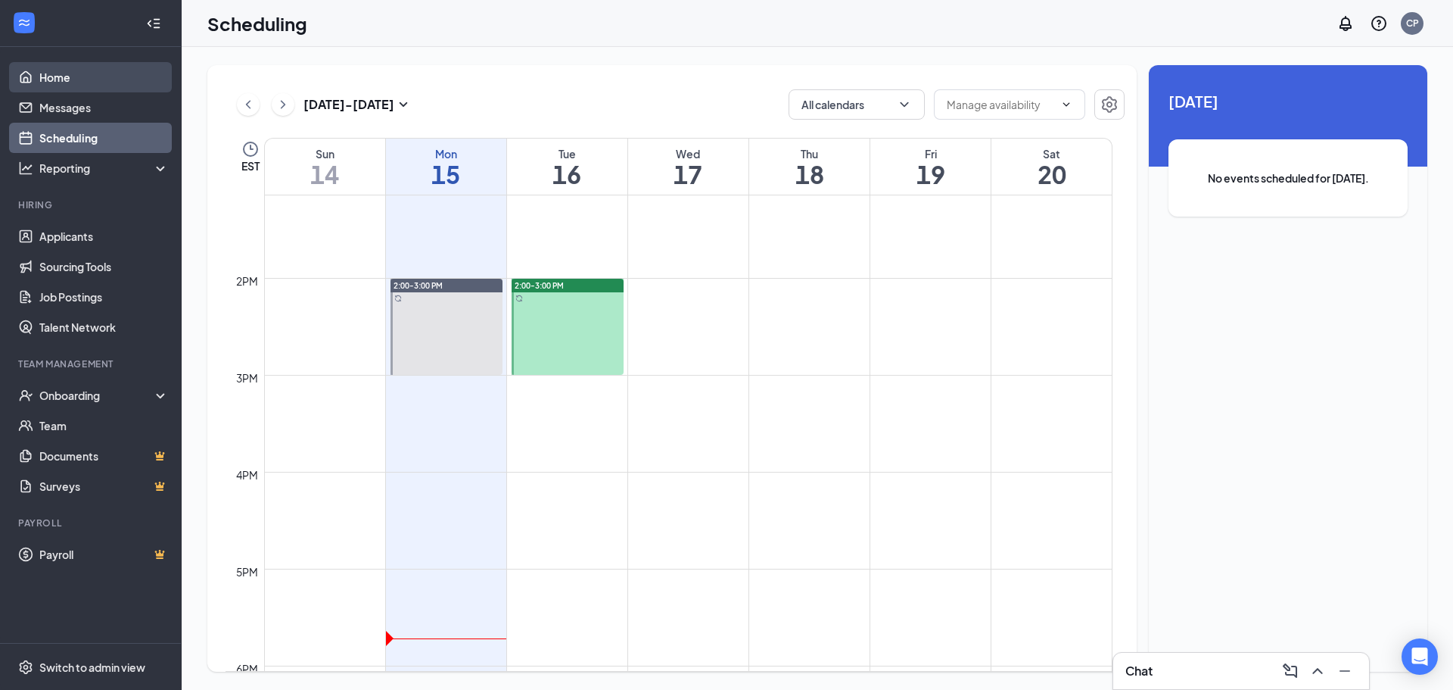
click at [79, 78] on link "Home" at bounding box center [103, 77] width 129 height 30
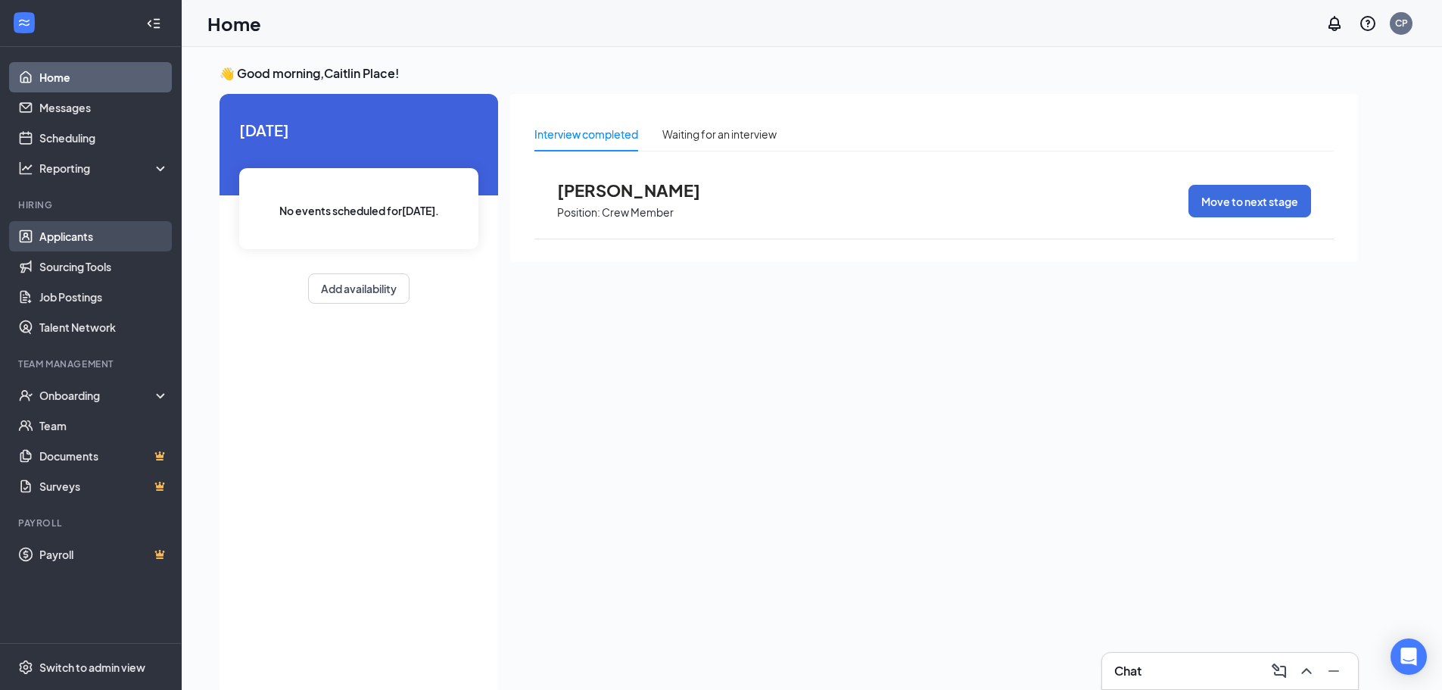
drag, startPoint x: 75, startPoint y: 215, endPoint x: 43, endPoint y: 228, distance: 34.3
click at [72, 216] on li "Hiring Applicants Sourcing Tools Job Postings Talent Network" at bounding box center [90, 270] width 181 height 144
click at [45, 235] on link "Applicants" at bounding box center [103, 236] width 129 height 30
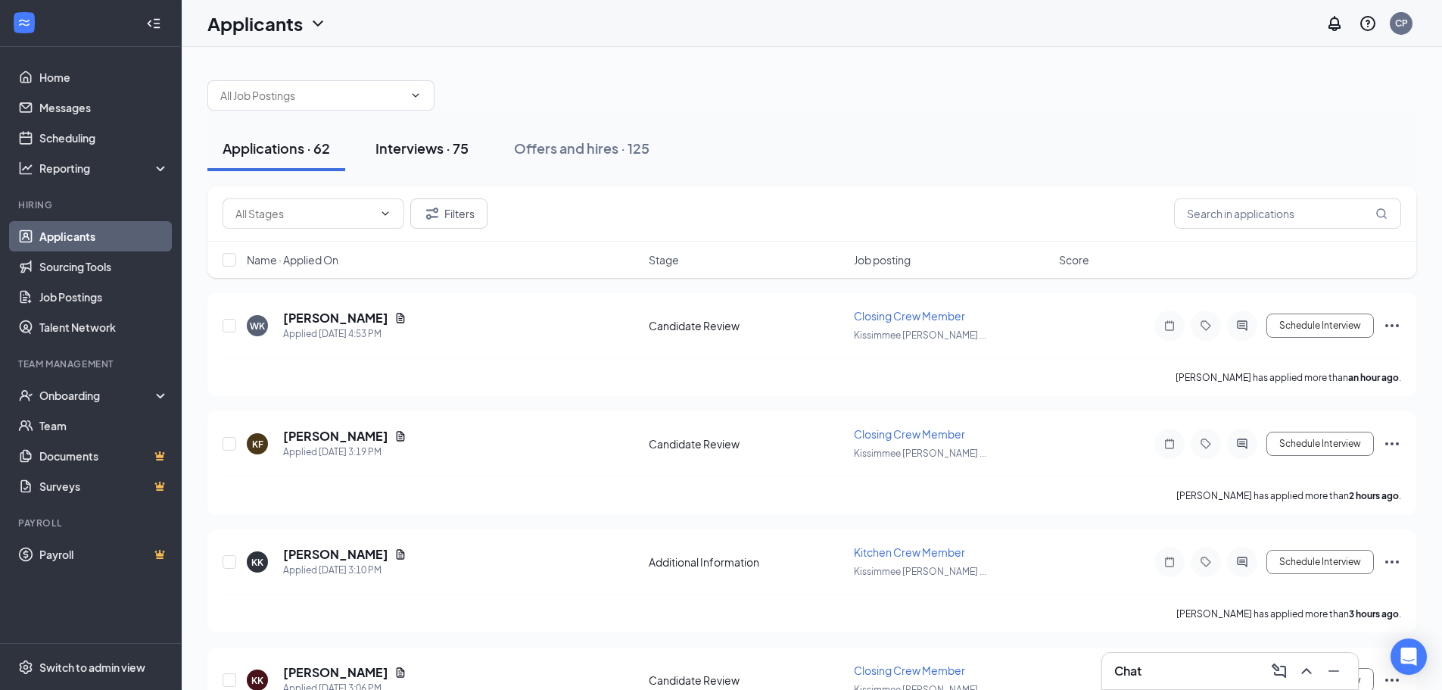
click at [422, 151] on div "Interviews · 75" at bounding box center [421, 148] width 93 height 19
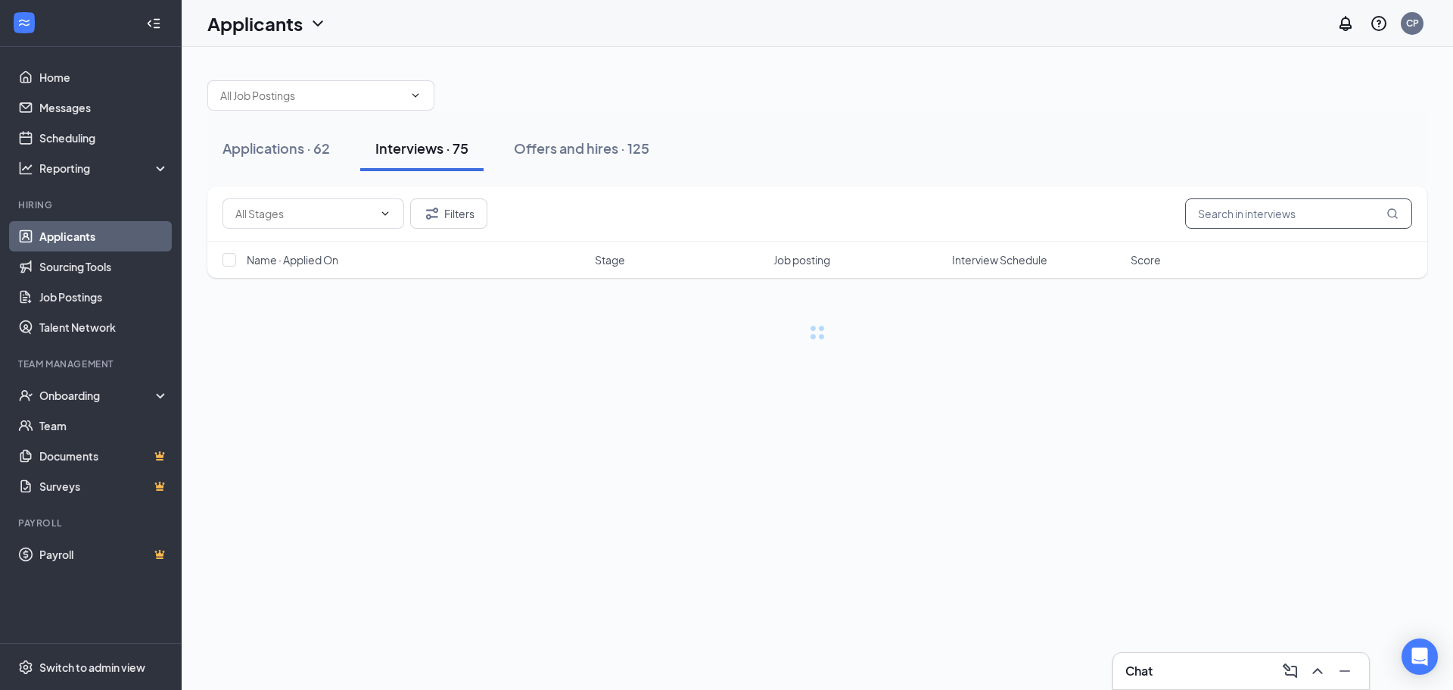
click at [1268, 220] on input "text" at bounding box center [1298, 213] width 227 height 30
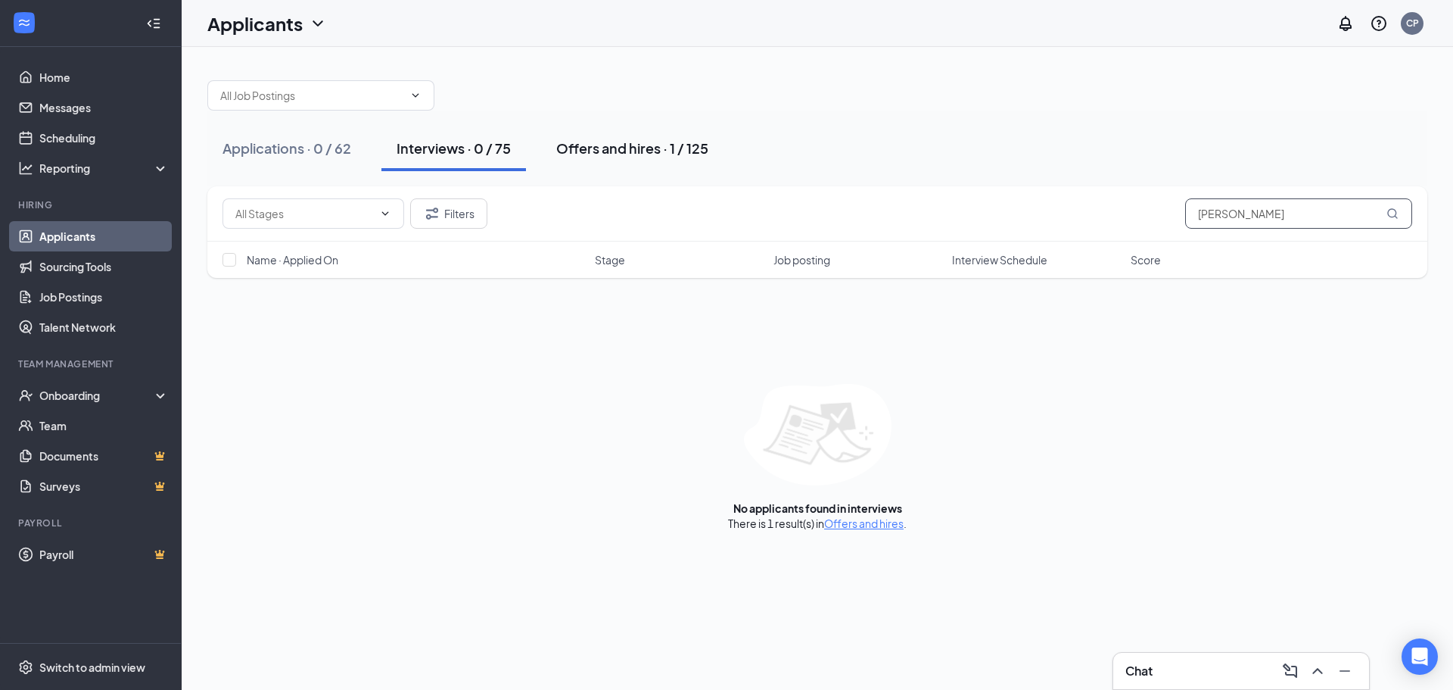
type input "[PERSON_NAME]"
click at [629, 134] on button "Offers and hires · 1 / 125" at bounding box center [632, 148] width 182 height 45
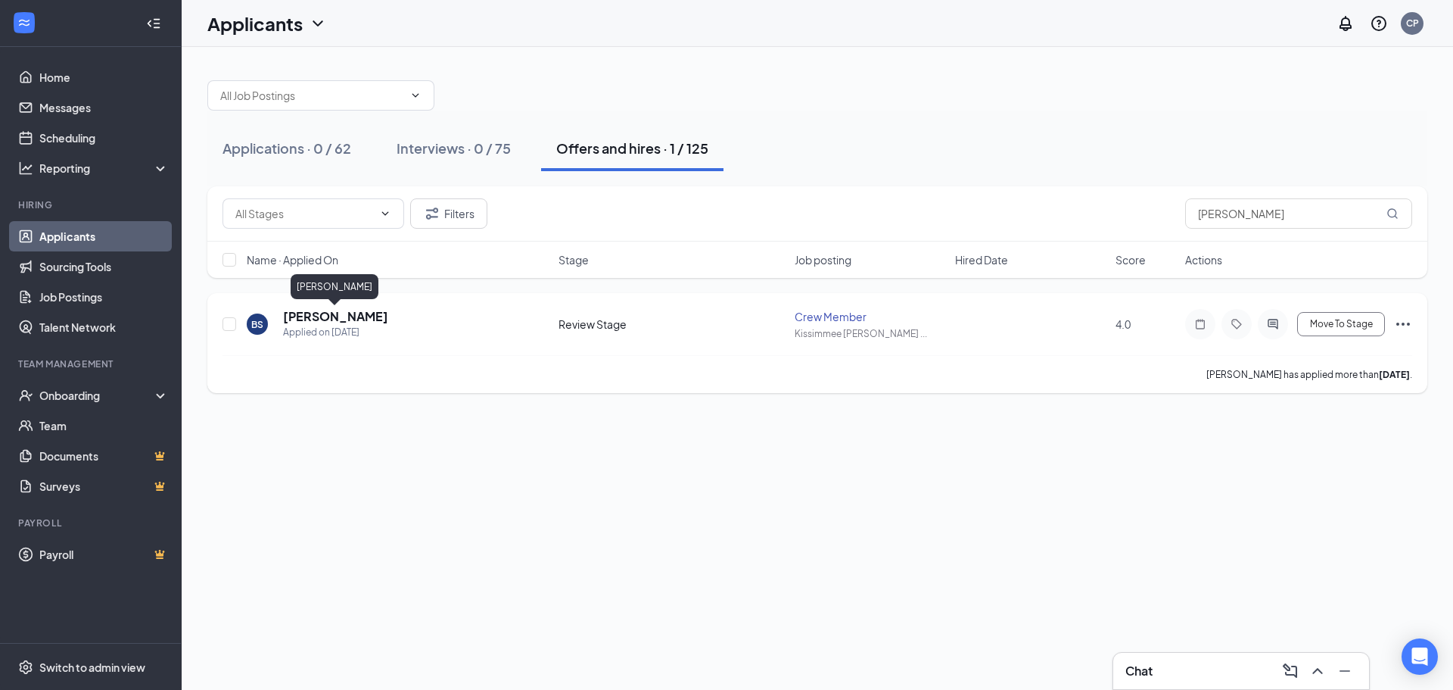
click at [360, 321] on h5 "[PERSON_NAME]" at bounding box center [335, 316] width 105 height 17
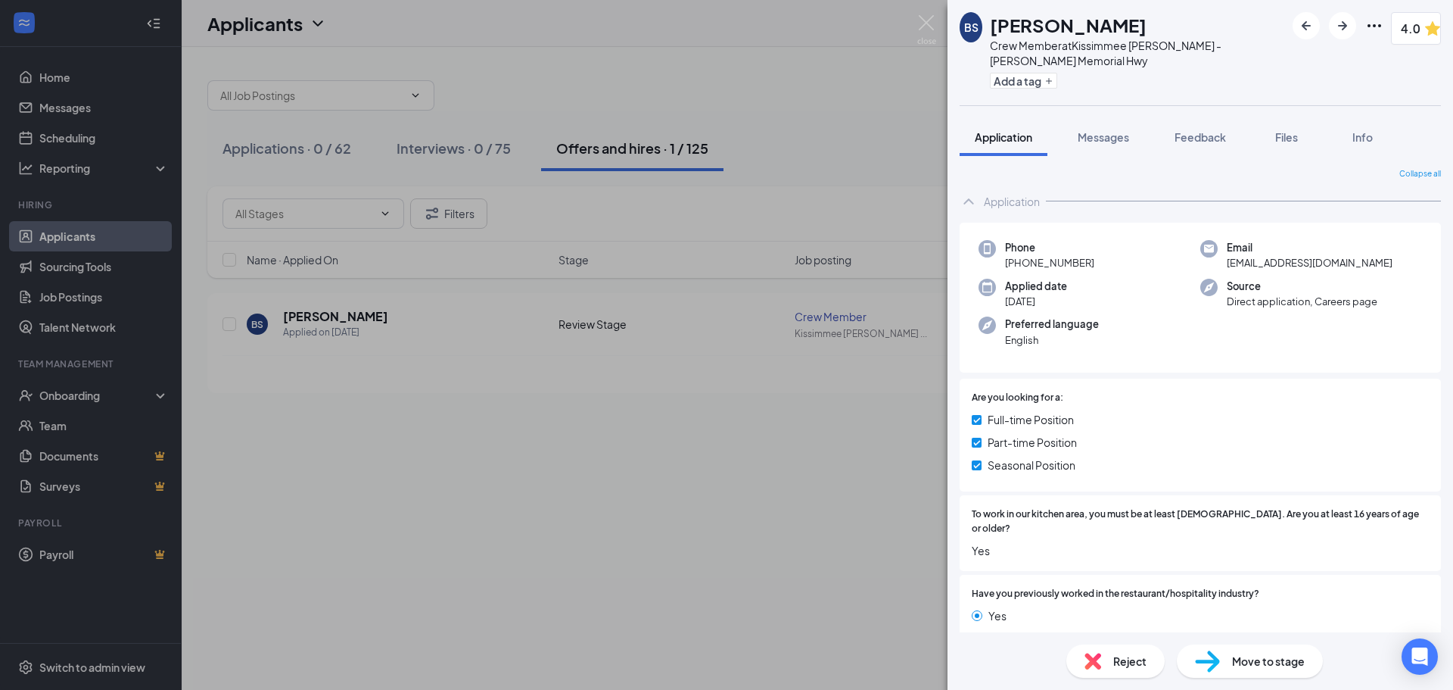
click at [1219, 664] on img at bounding box center [1207, 661] width 25 height 22
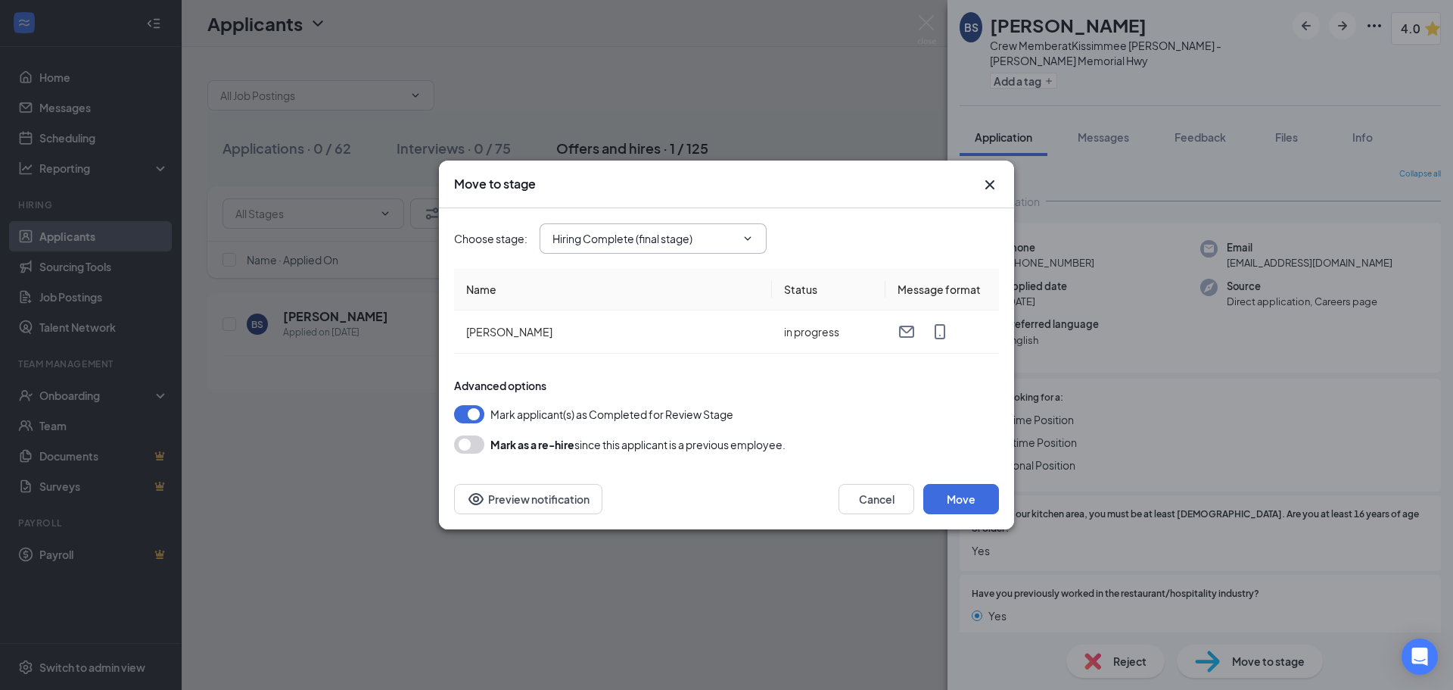
click at [753, 246] on span "Hiring Complete (final stage)" at bounding box center [653, 238] width 227 height 30
click at [733, 240] on input "Hiring Complete (final stage)" at bounding box center [644, 238] width 183 height 17
click at [634, 334] on div "On-Site Interview" at bounding box center [609, 336] width 88 height 17
type input "On-Site Interview"
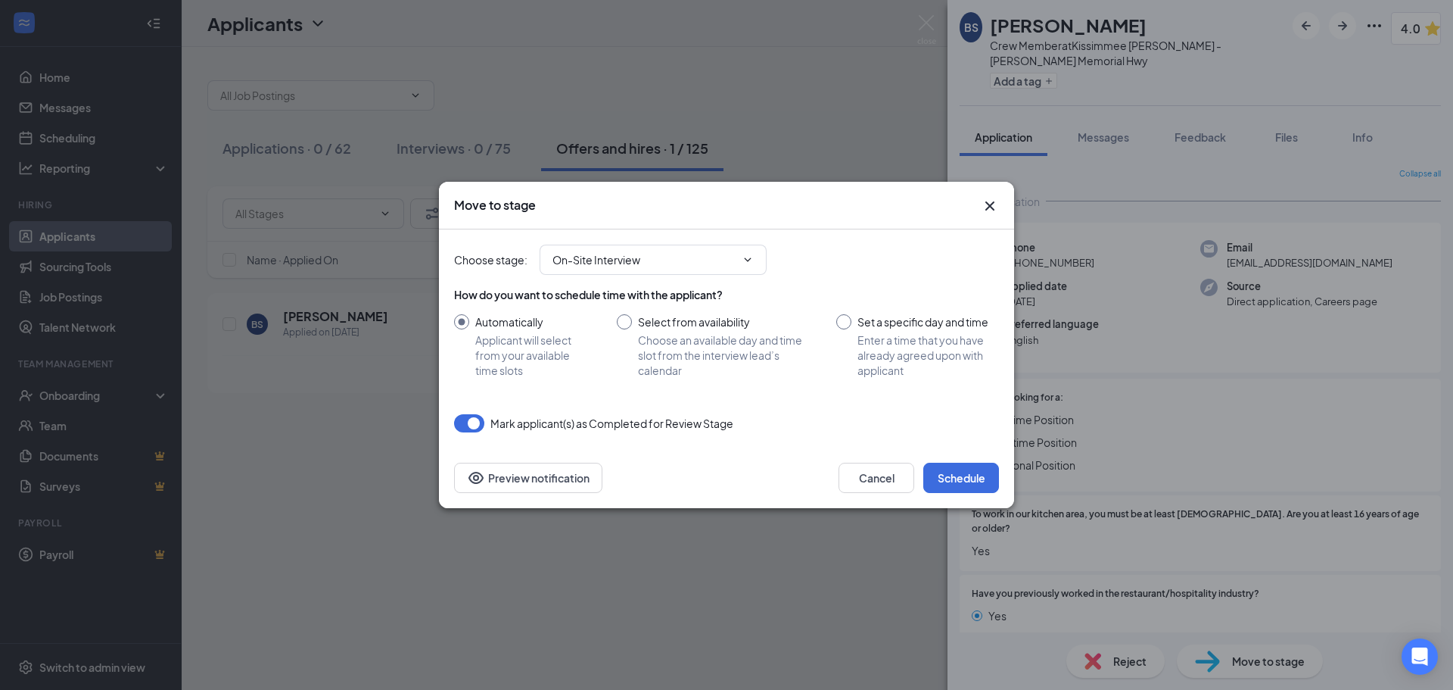
click at [731, 338] on input "Select from availability Choose an available day and time slot from the intervi…" at bounding box center [711, 346] width 189 height 64
radio input "true"
radio input "false"
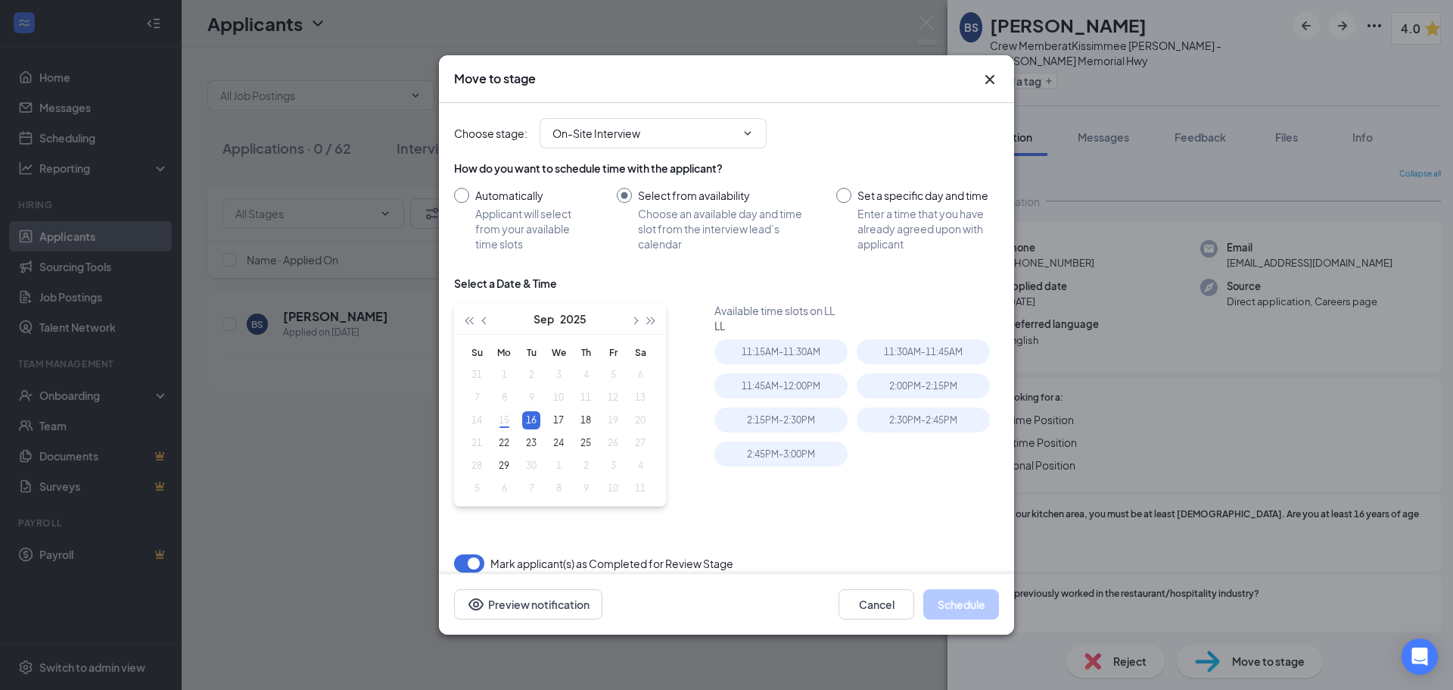
click at [525, 416] on div "16" at bounding box center [531, 420] width 18 height 18
type input "[DATE]"
click at [807, 422] on div "2:15PM - 2:30PM" at bounding box center [781, 419] width 133 height 25
click at [970, 615] on button "Schedule" at bounding box center [961, 604] width 76 height 30
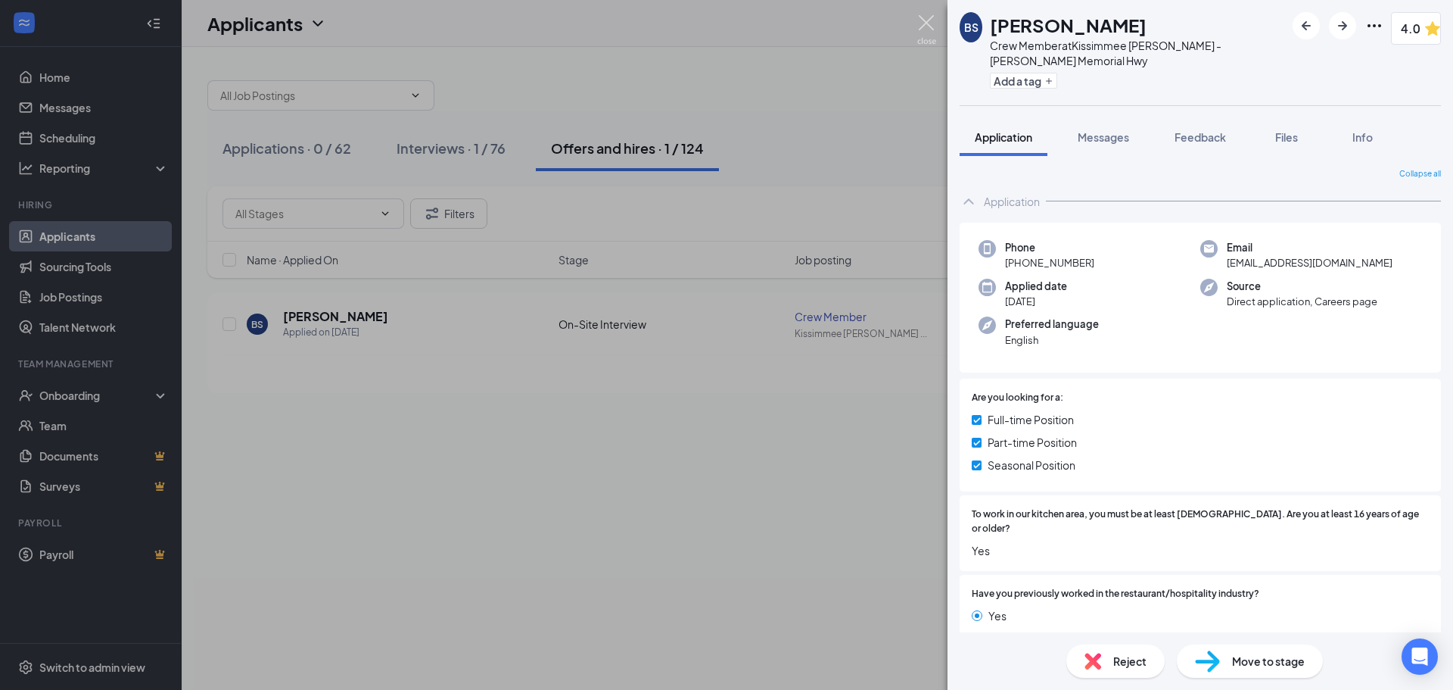
click at [923, 22] on img at bounding box center [926, 30] width 19 height 30
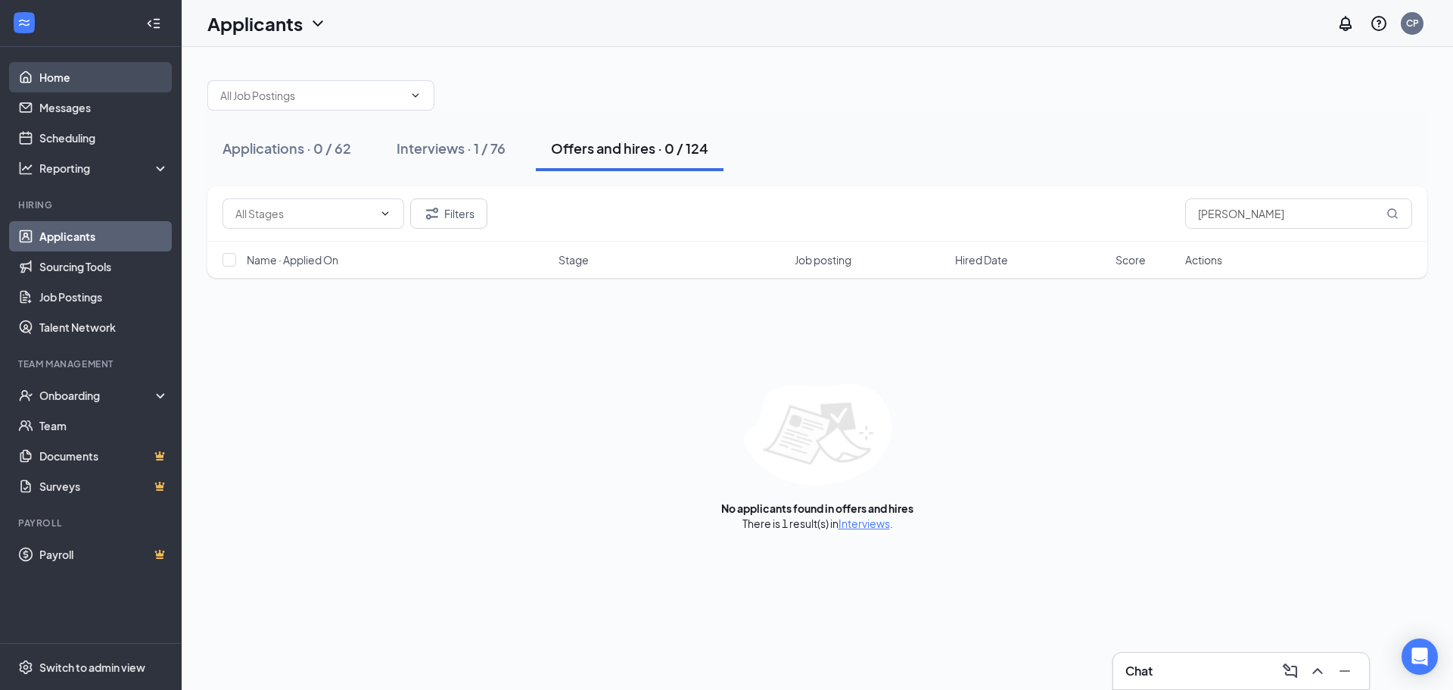
click at [92, 70] on link "Home" at bounding box center [103, 77] width 129 height 30
